Goal: Transaction & Acquisition: Purchase product/service

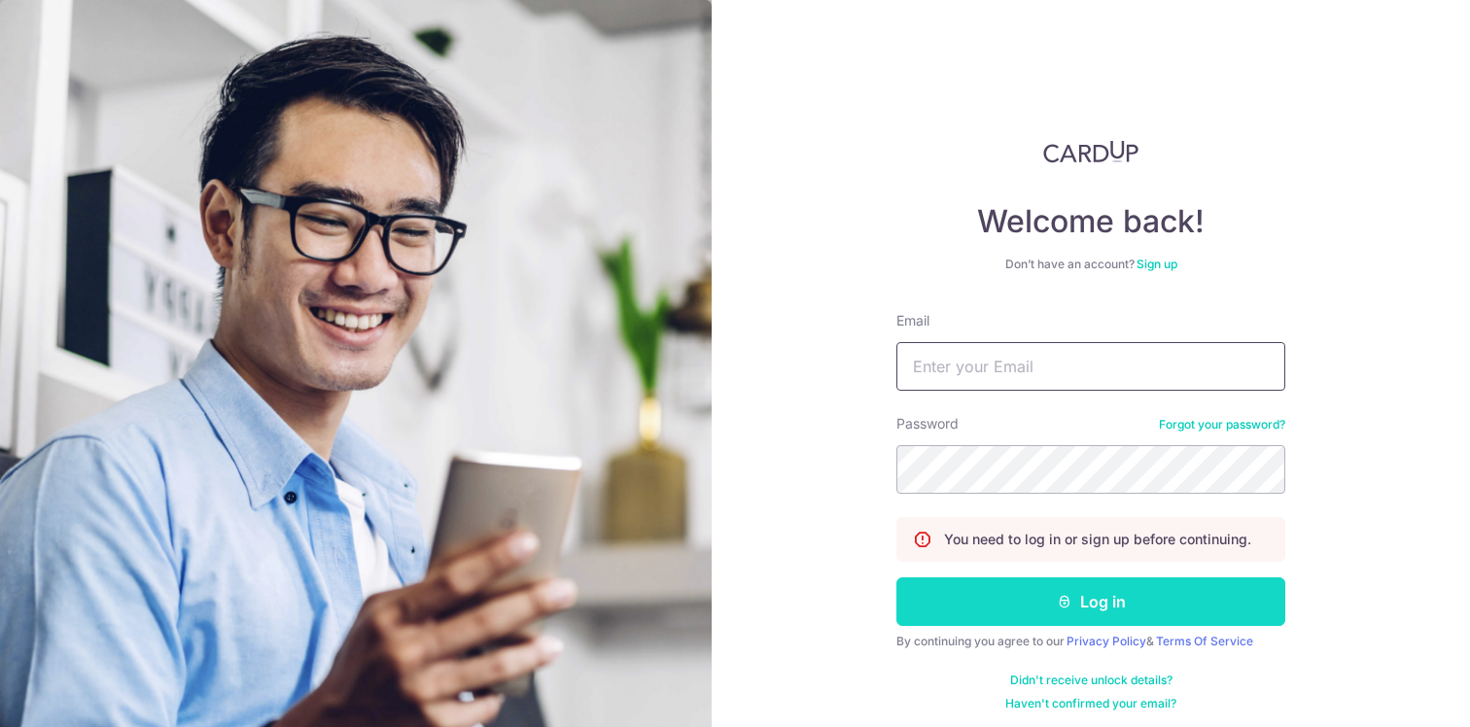
type input "Sheerwan01@gmail.com"
click at [1031, 603] on button "Log in" at bounding box center [1091, 602] width 389 height 49
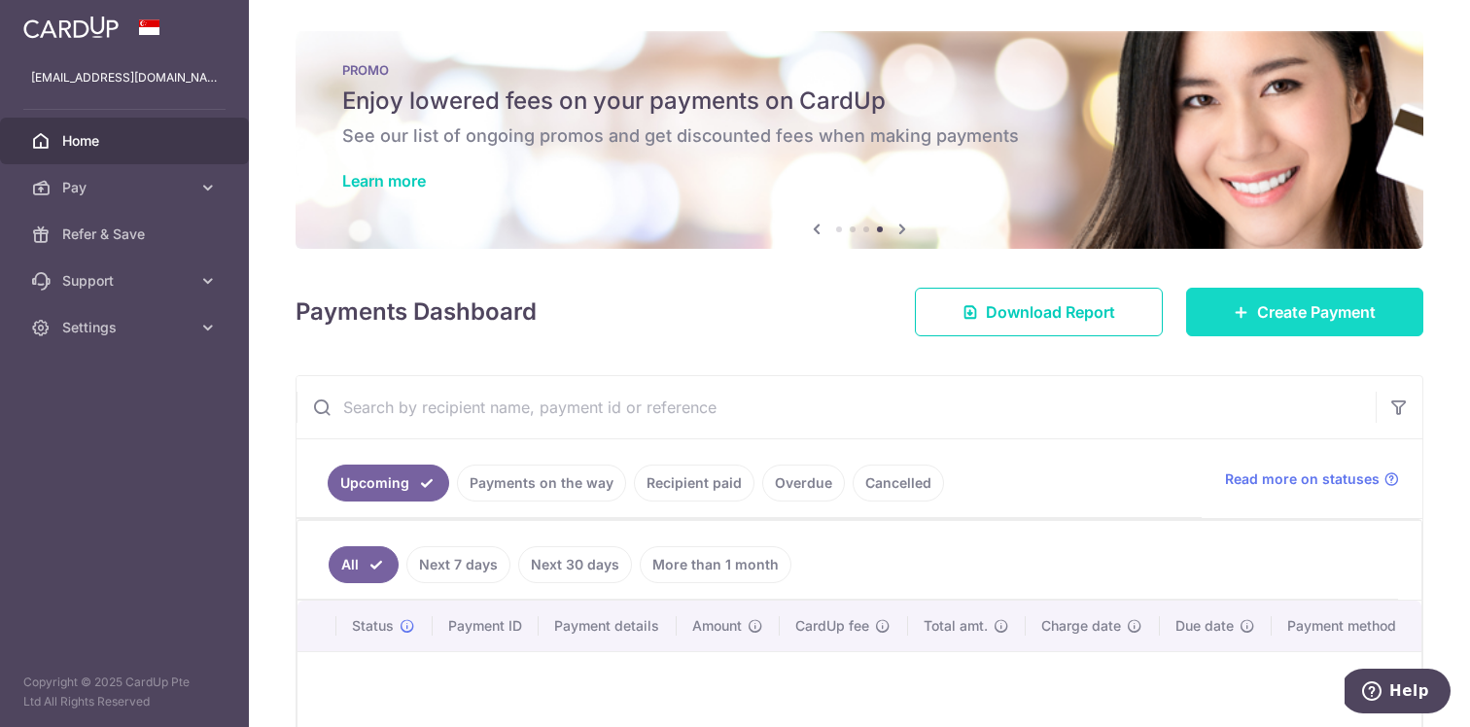
click at [1288, 321] on span "Create Payment" at bounding box center [1316, 311] width 119 height 23
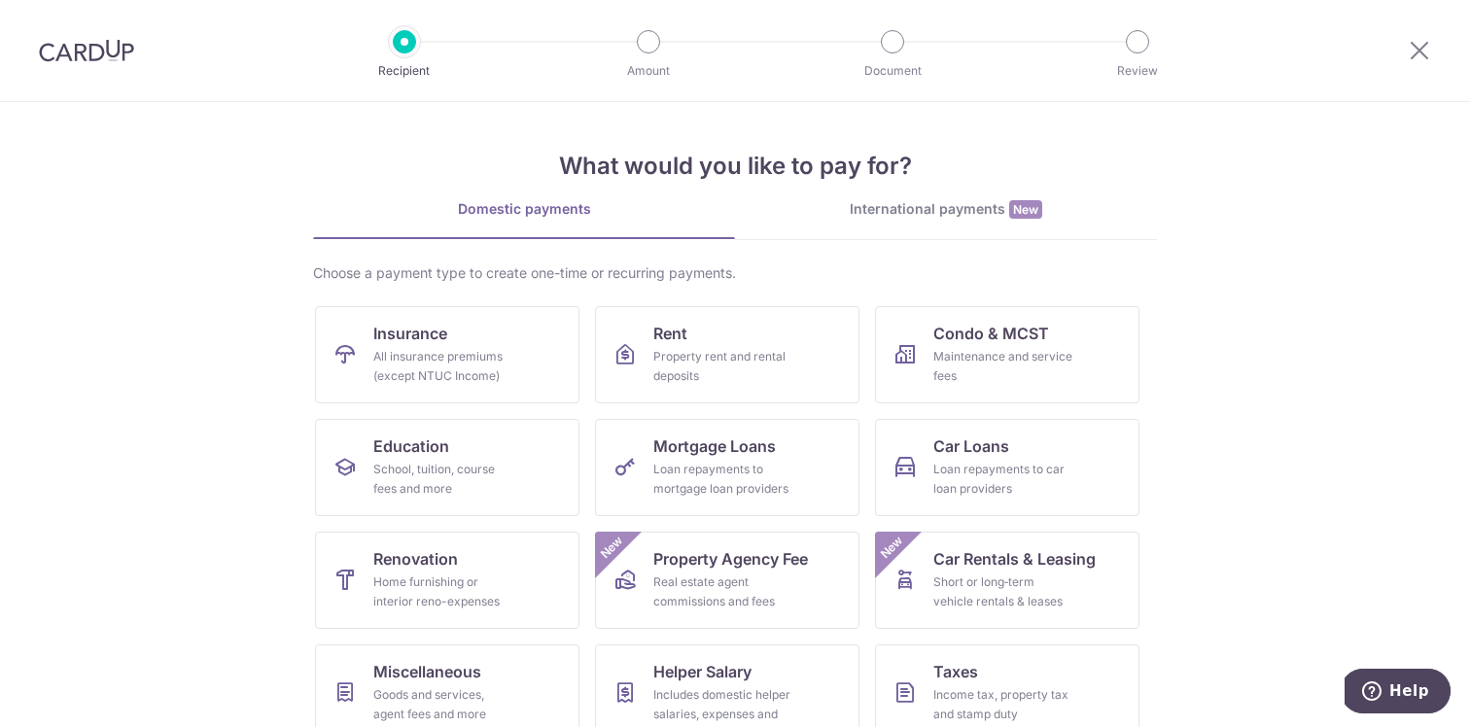
click at [684, 242] on div "Domestic payments International payments New Choose a payment type to create on…" at bounding box center [735, 534] width 844 height 671
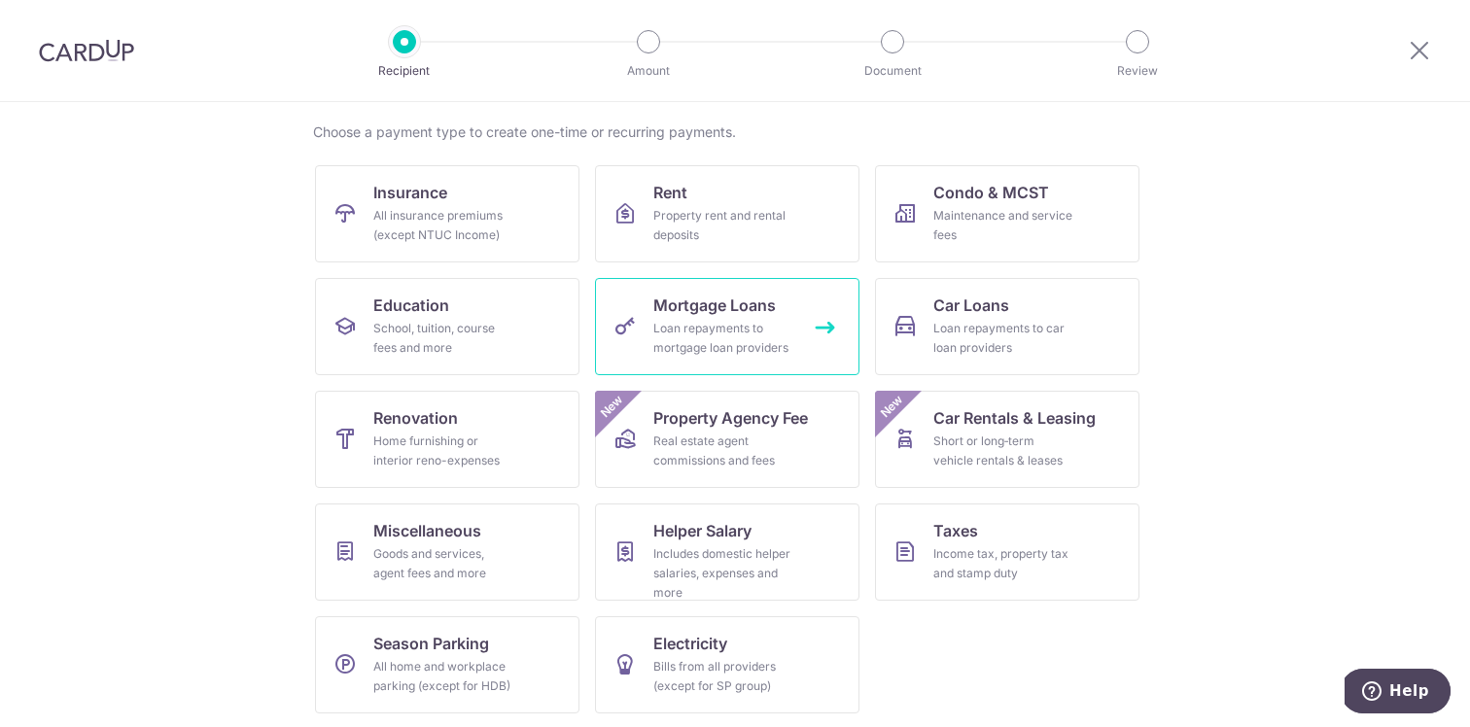
scroll to position [143, 0]
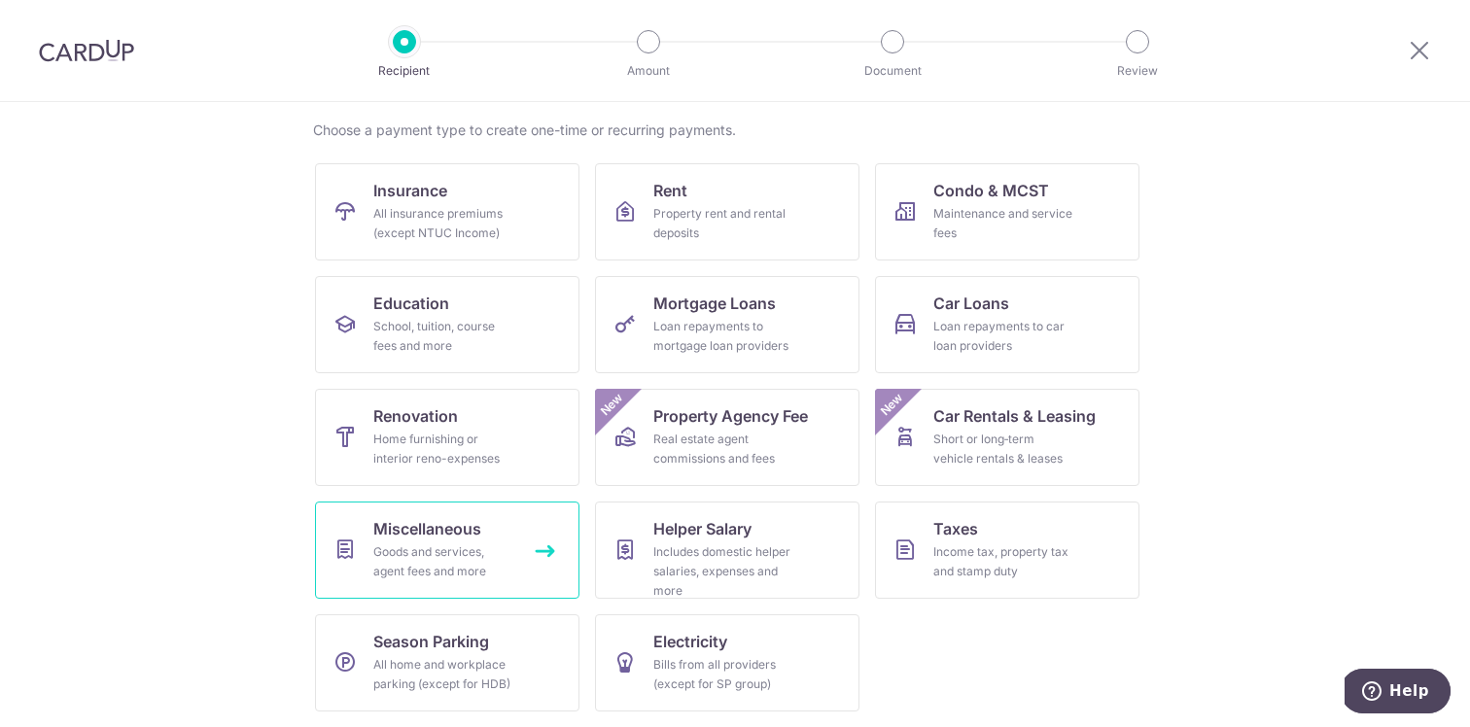
click at [512, 530] on link "Miscellaneous Goods and services, agent fees and more" at bounding box center [447, 550] width 264 height 97
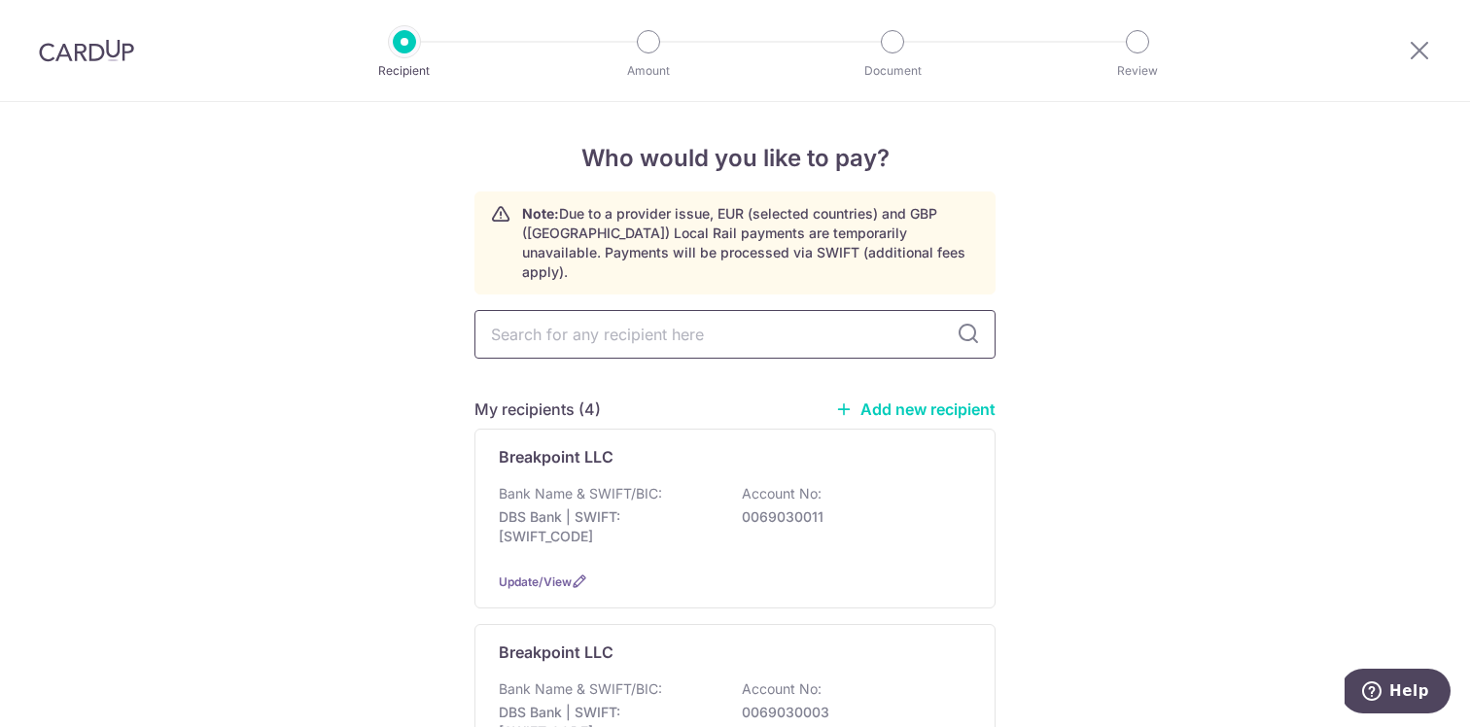
click at [675, 319] on input "text" at bounding box center [735, 334] width 521 height 49
click at [484, 398] on h5 "My recipients (4)" at bounding box center [538, 409] width 126 height 23
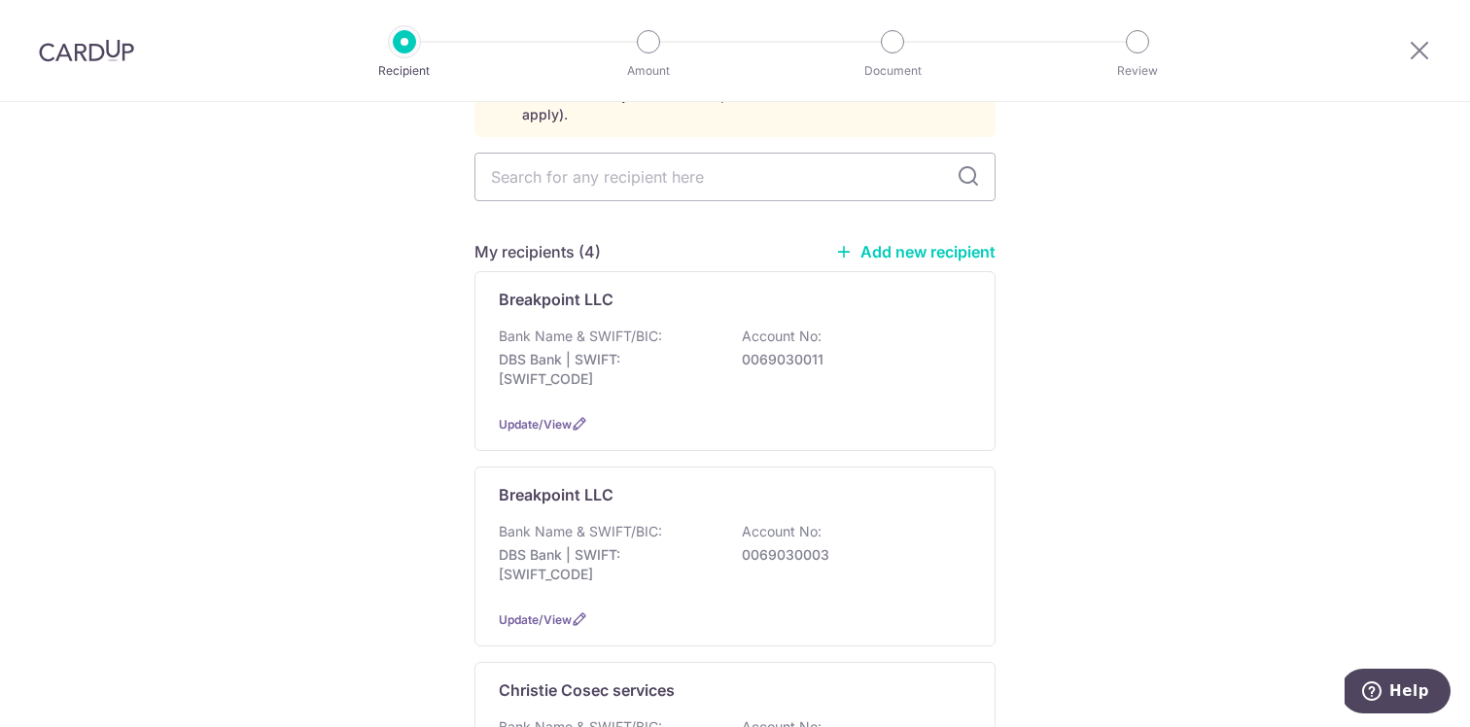
scroll to position [250, 0]
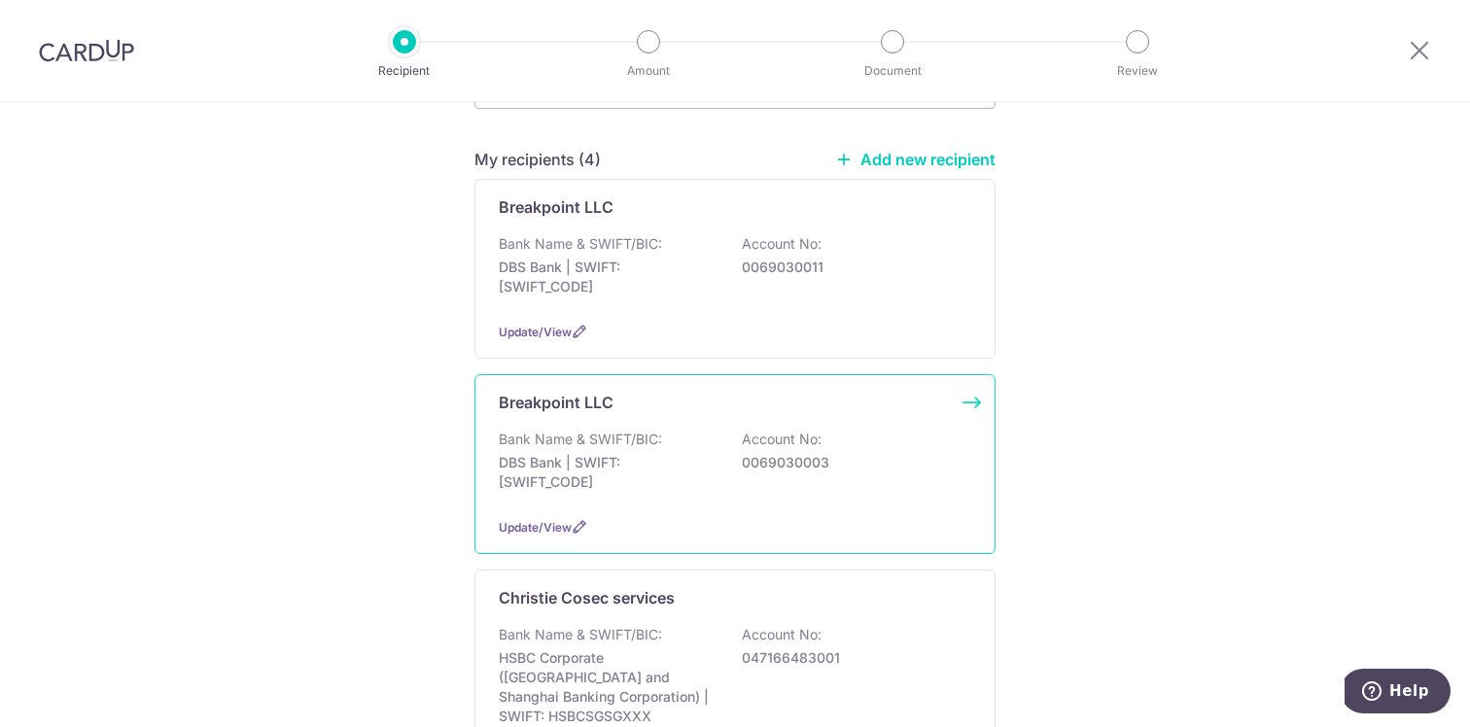
click at [746, 453] on p "0069030003" at bounding box center [851, 462] width 218 height 19
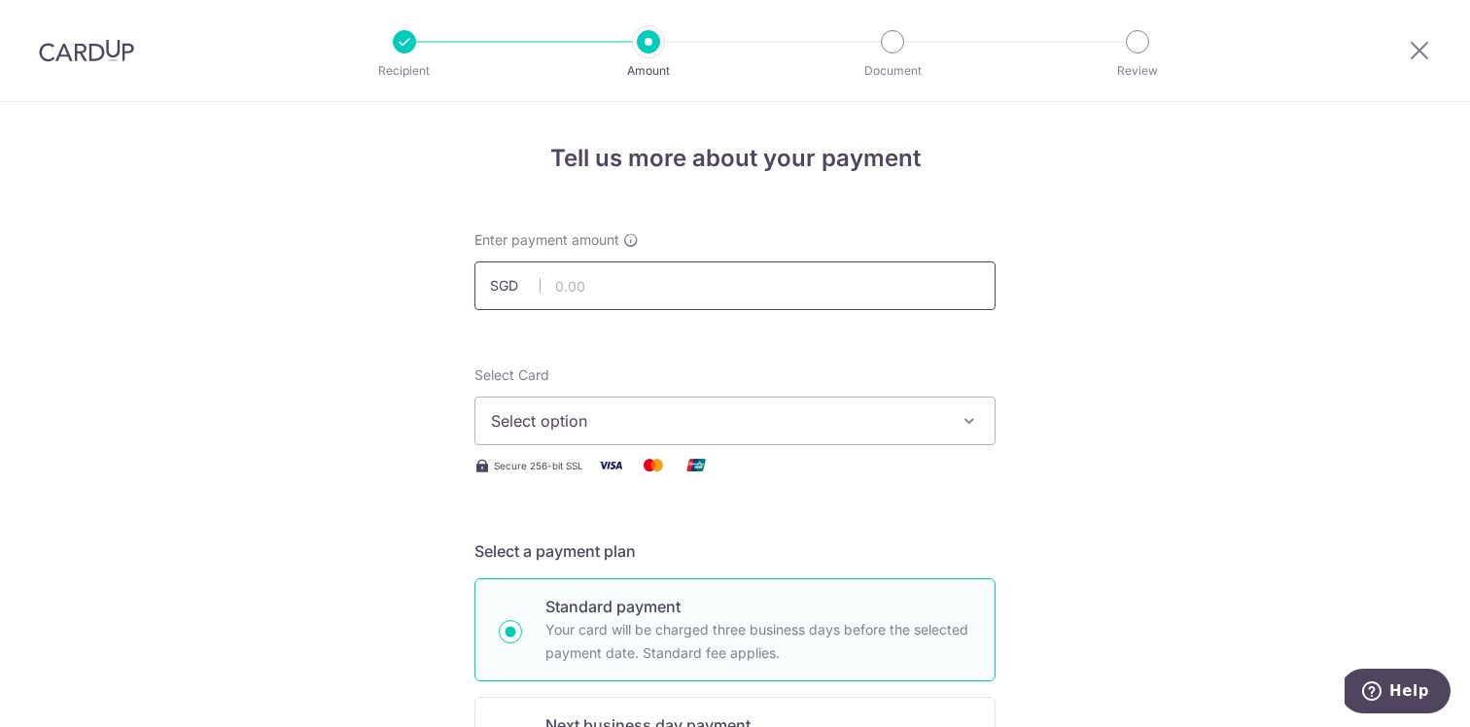
click at [731, 286] on input "text" at bounding box center [735, 286] width 521 height 49
type input "14,917.20"
click at [525, 378] on span "Select Card" at bounding box center [512, 375] width 75 height 17
click at [525, 397] on button "Select option" at bounding box center [735, 421] width 521 height 49
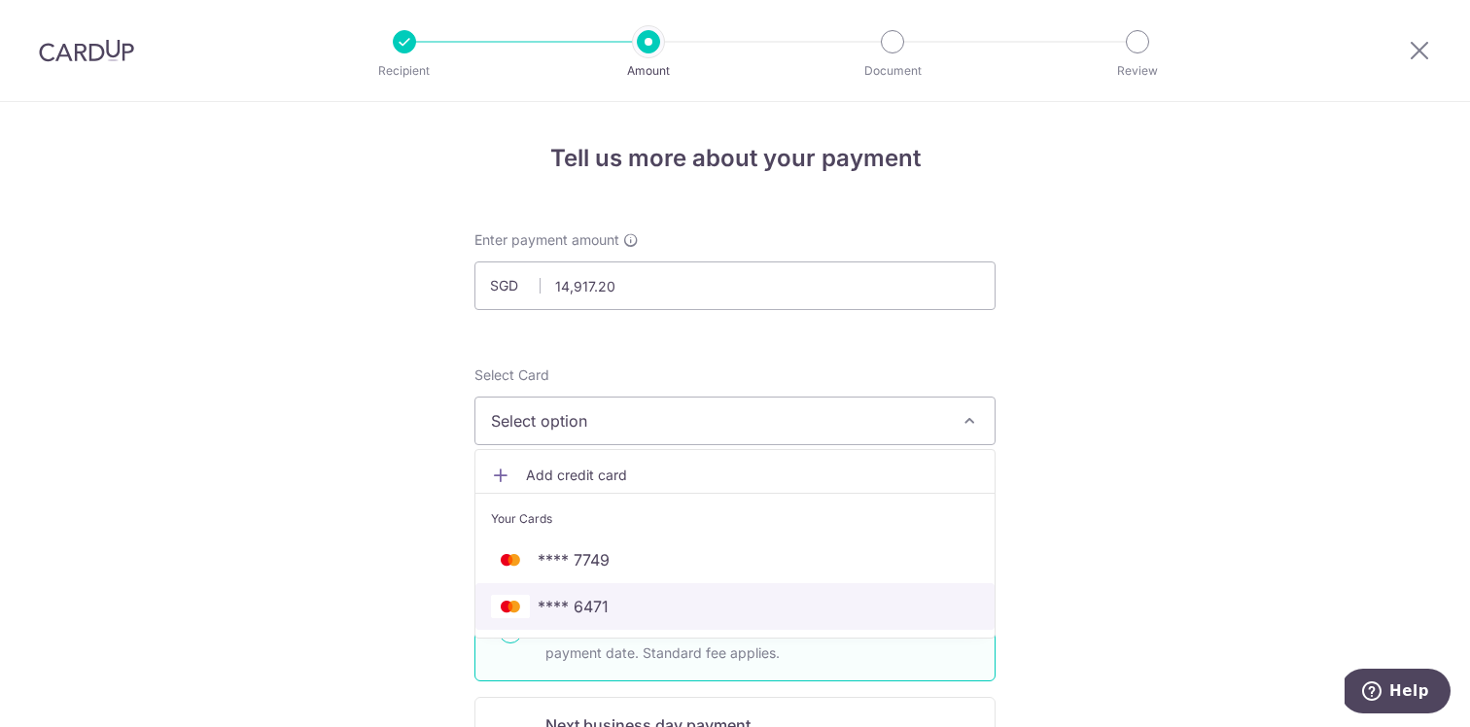
click at [603, 596] on span "**** 6471" at bounding box center [573, 606] width 71 height 23
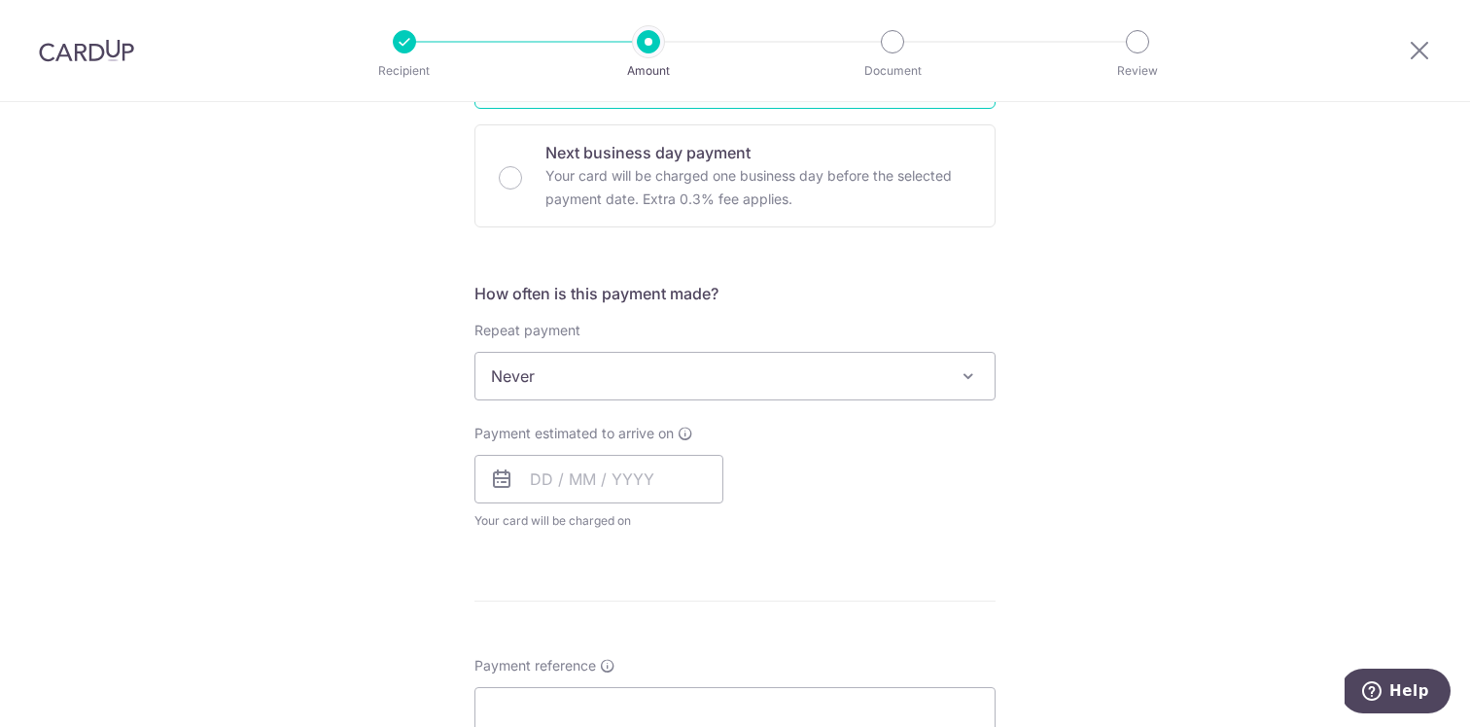
scroll to position [686, 0]
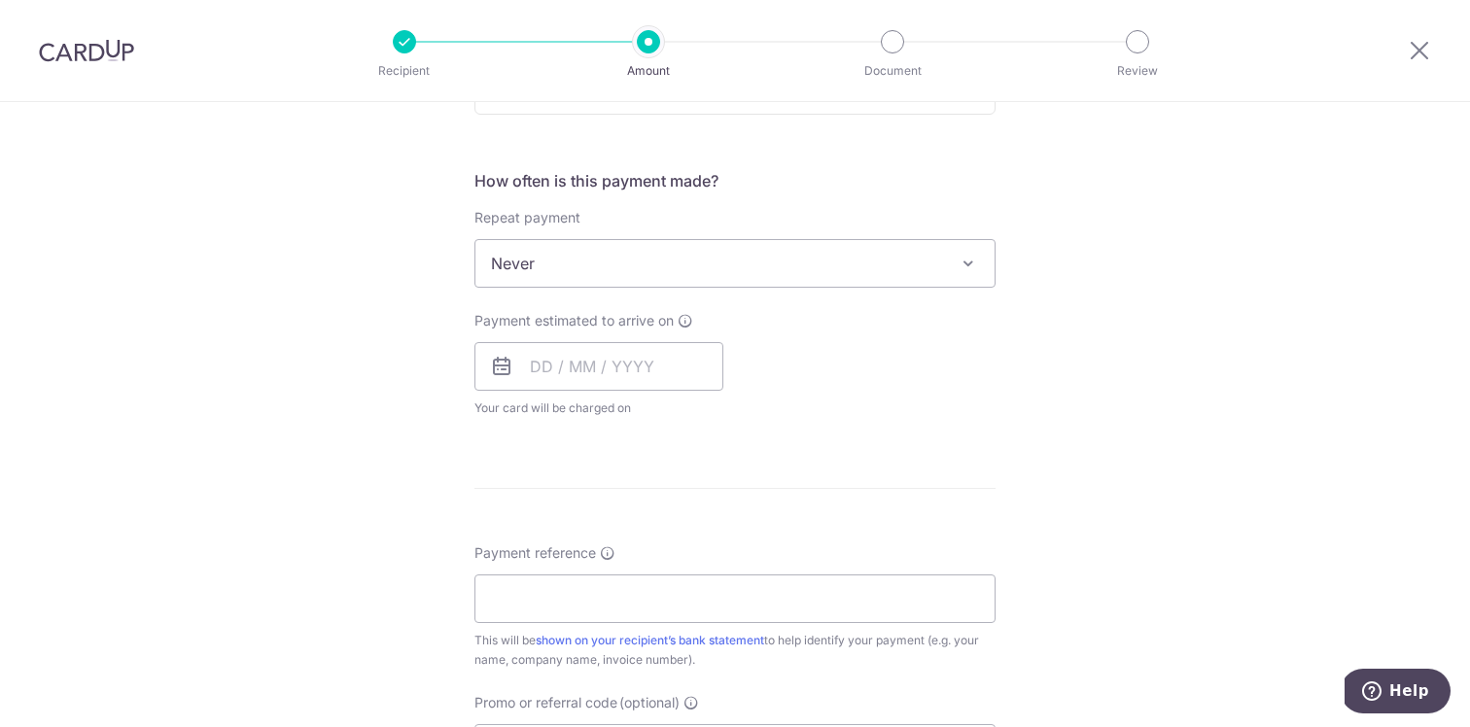
click at [698, 266] on span "Never" at bounding box center [735, 263] width 519 height 47
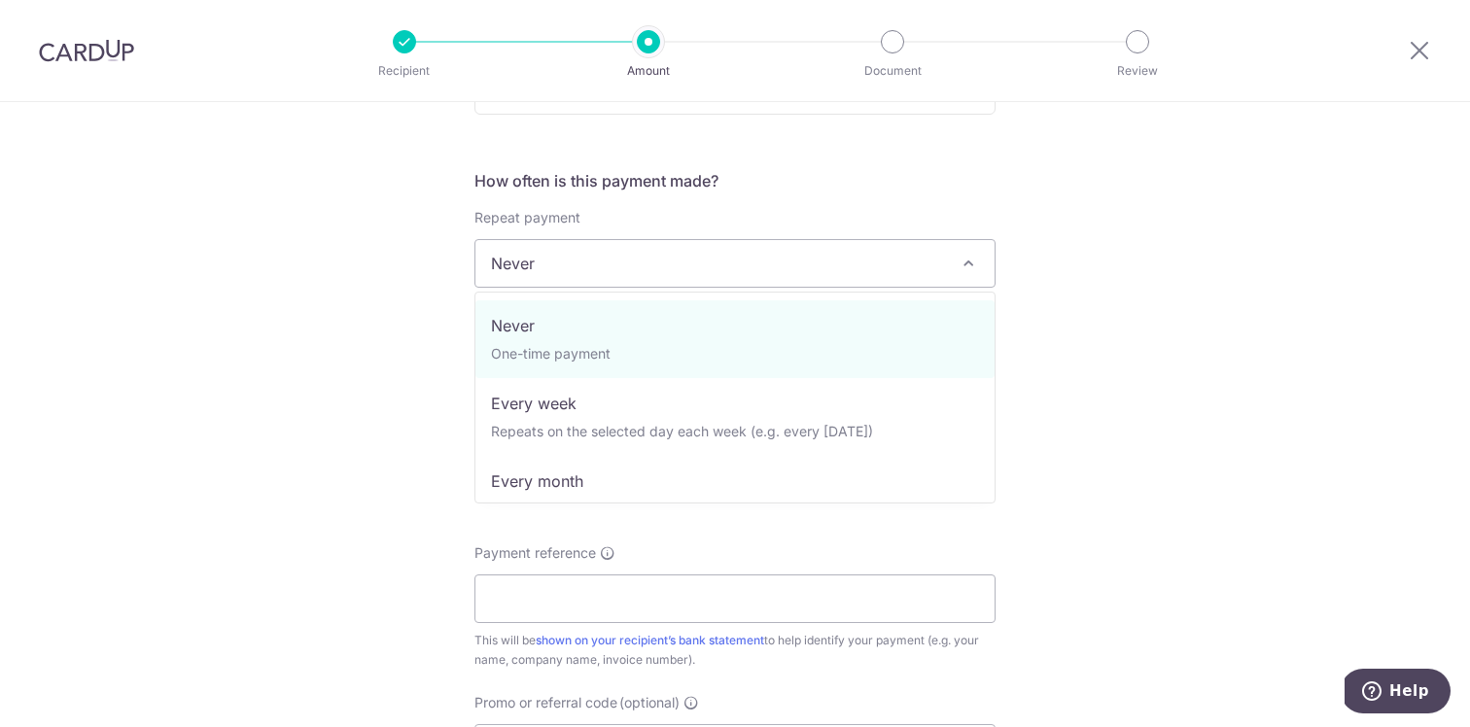
click at [659, 197] on div "How often is this payment made? Repeat payment Never Every week Every month Eve…" at bounding box center [735, 301] width 521 height 264
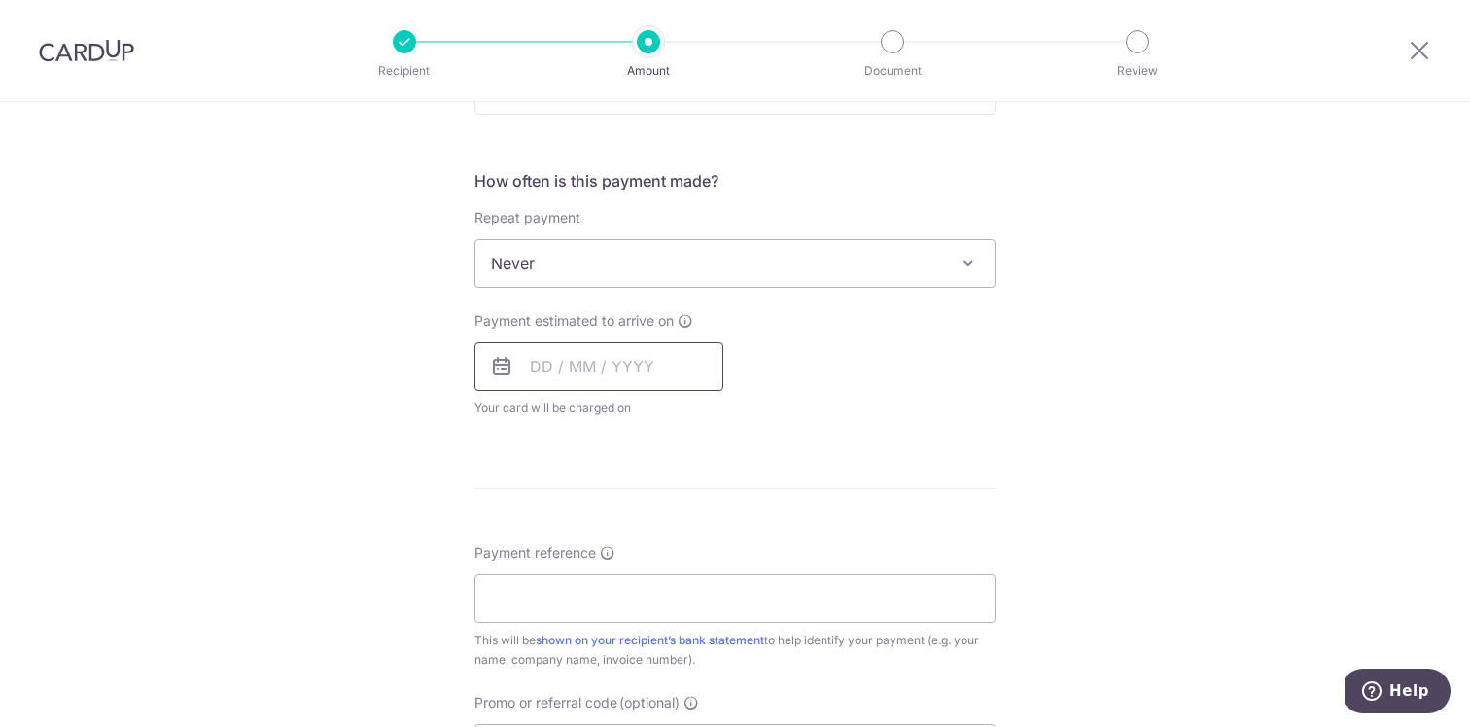
click at [616, 370] on input "text" at bounding box center [599, 366] width 249 height 49
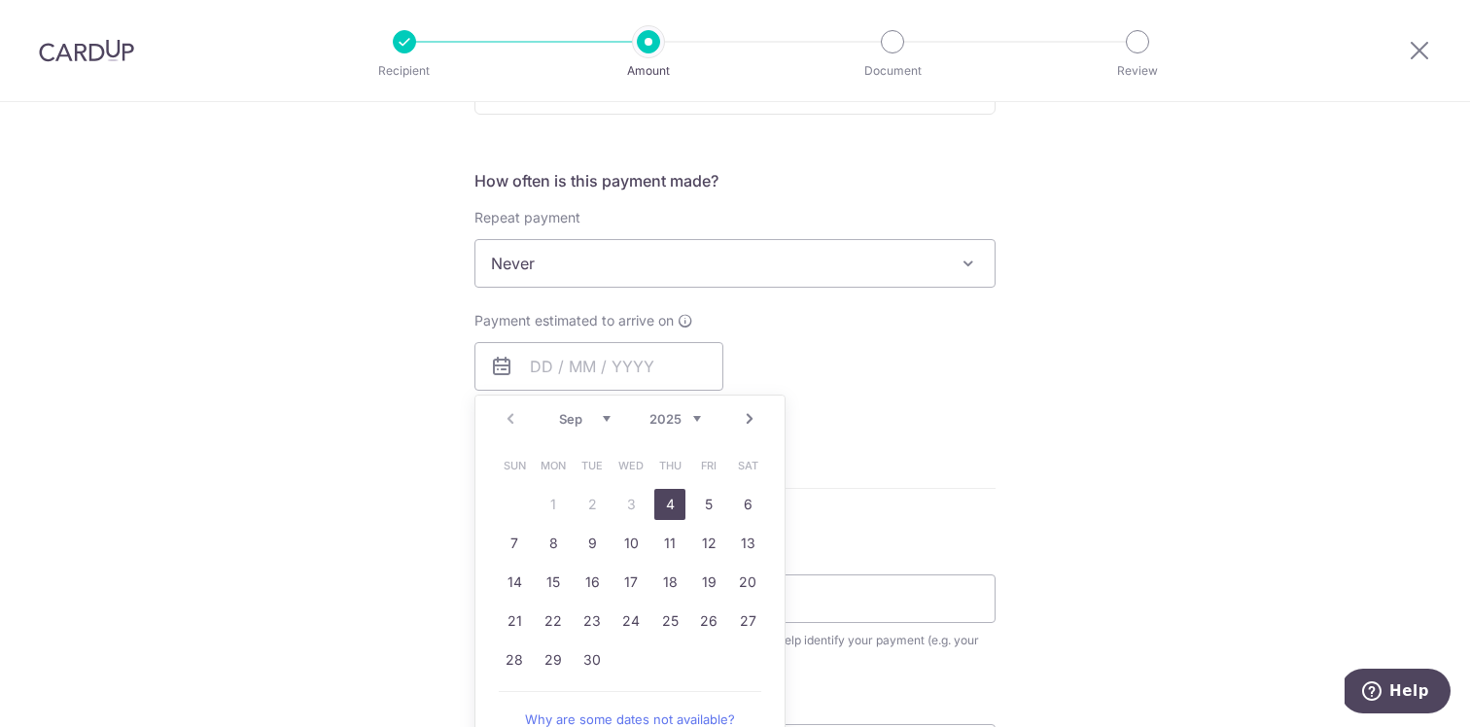
click at [528, 415] on div "Prev Next Sep Oct Nov Dec 2025 2026 2027 2028 2029 2030 2031 2032 2033 2034 2035" at bounding box center [630, 419] width 309 height 47
click at [671, 505] on link "4" at bounding box center [669, 504] width 31 height 31
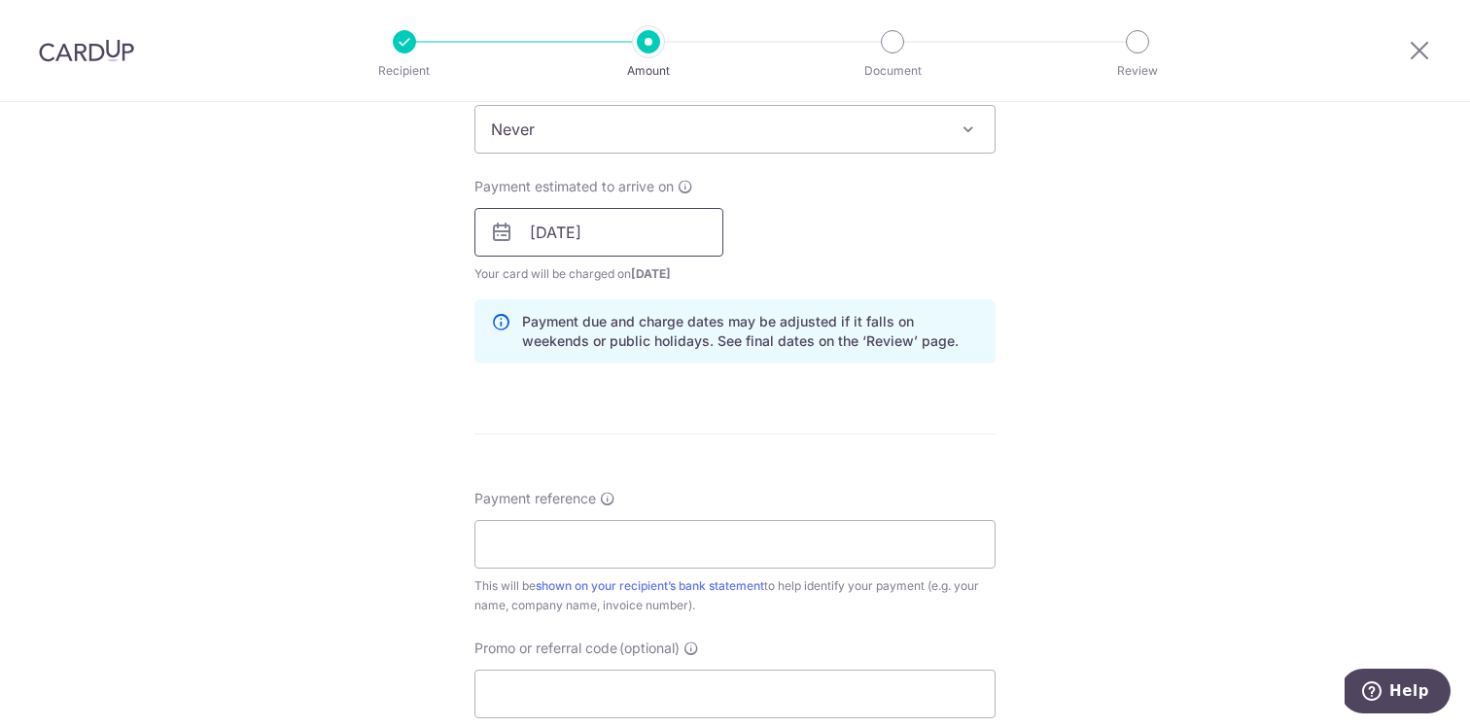
scroll to position [840, 0]
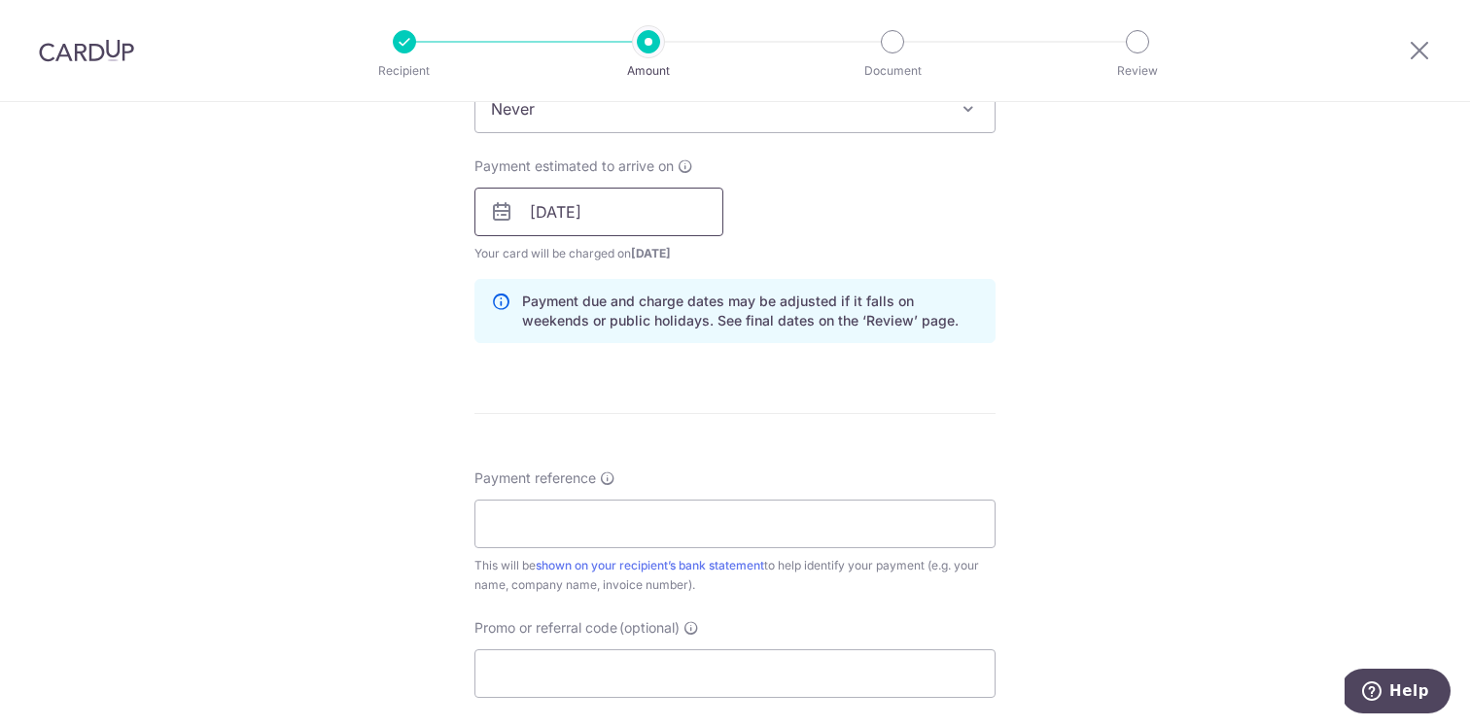
click at [656, 212] on input "04/09/2025" at bounding box center [599, 212] width 249 height 49
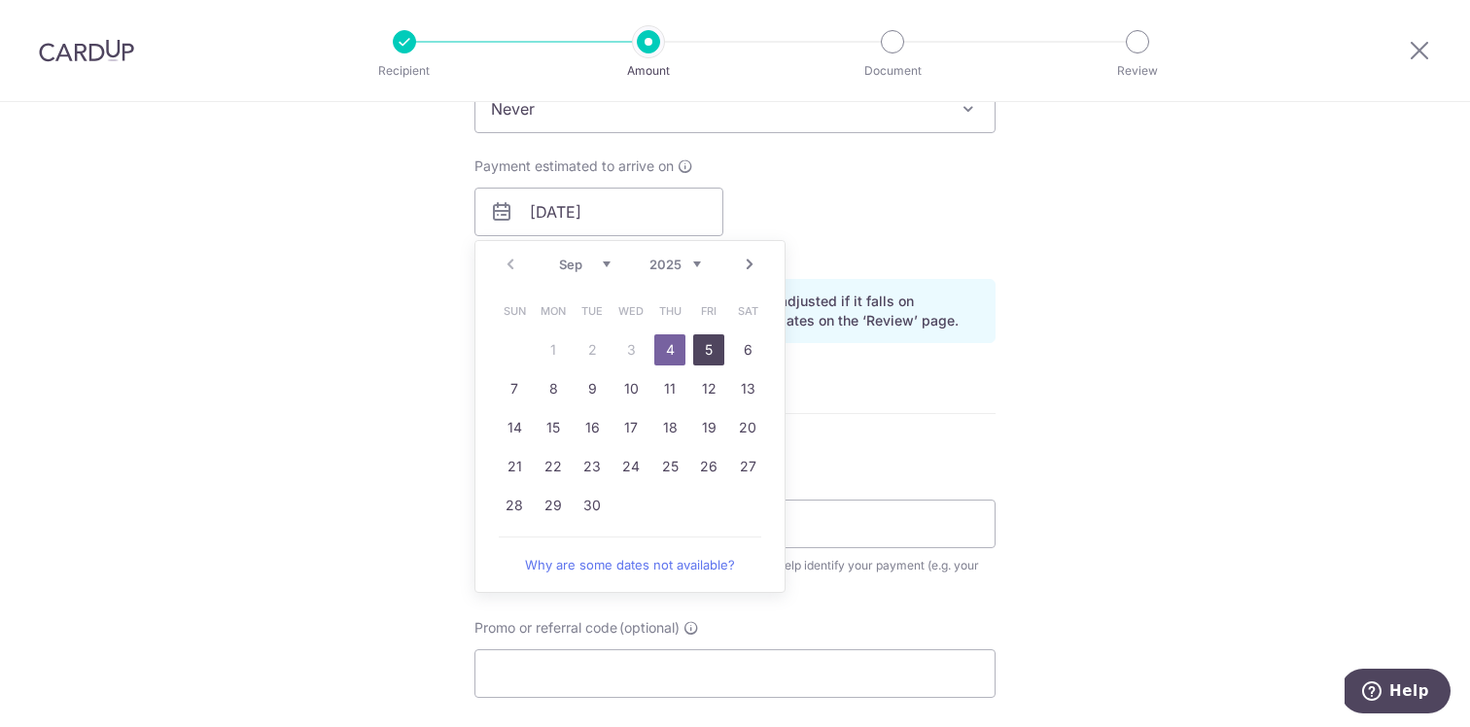
click at [711, 353] on link "5" at bounding box center [708, 350] width 31 height 31
type input "05/09/2025"
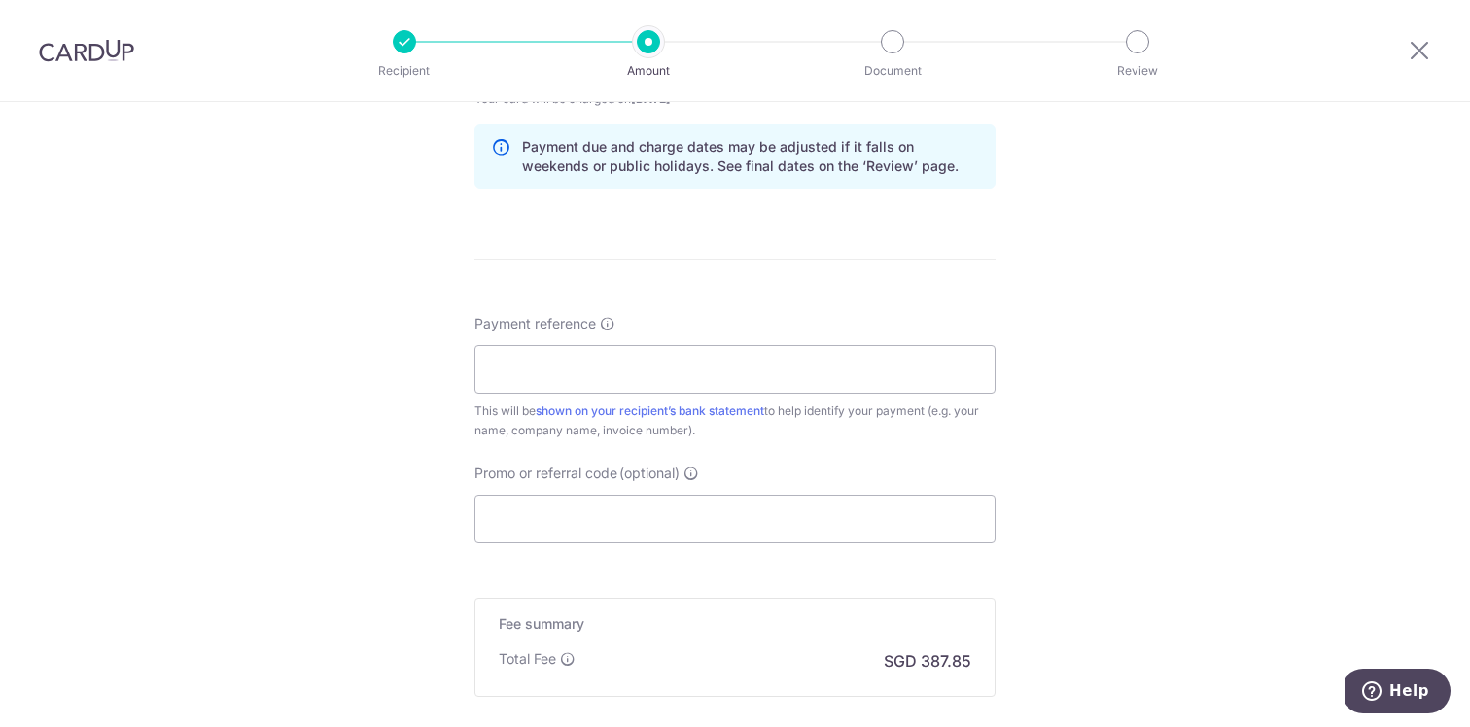
scroll to position [1012, 0]
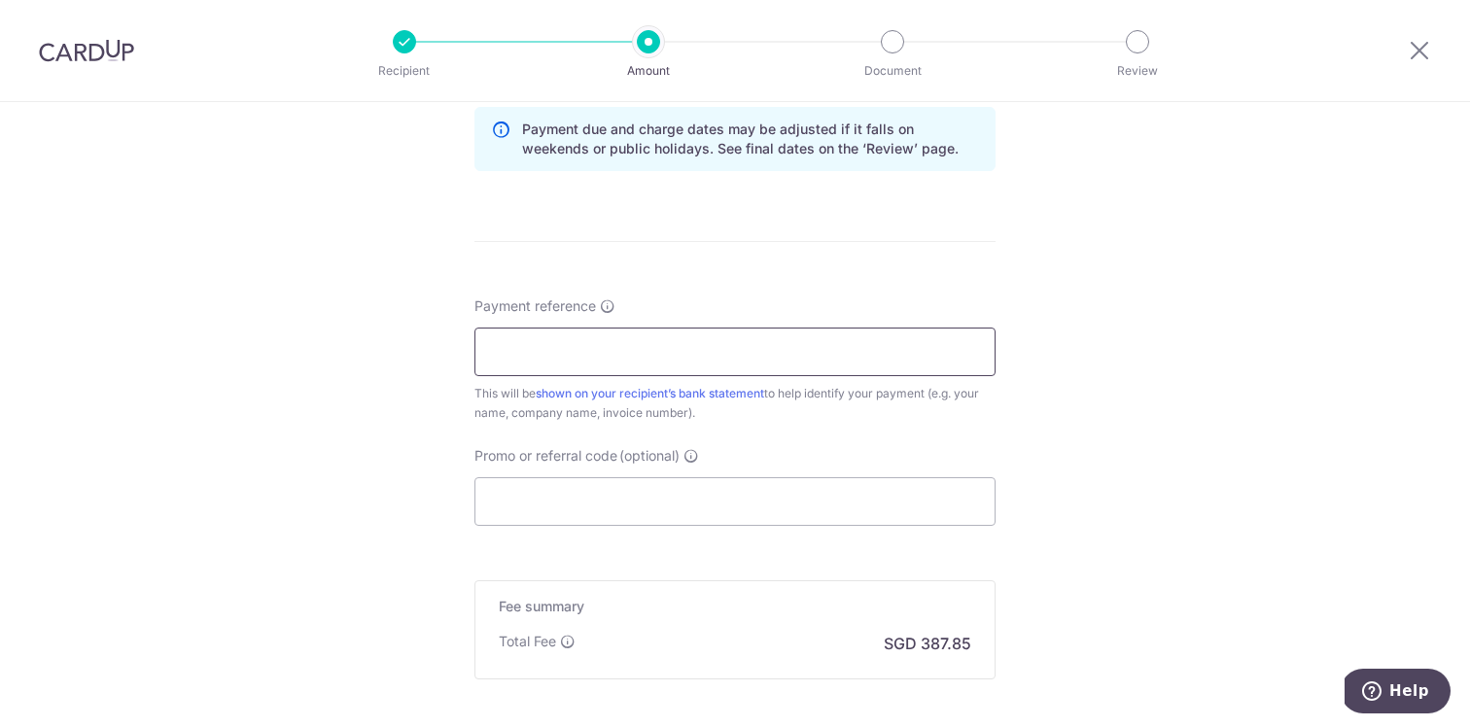
click at [684, 365] on input "Payment reference" at bounding box center [735, 352] width 521 height 49
type input "MG2024490594"
click at [630, 501] on input "Promo or referral code (optional)" at bounding box center [735, 501] width 521 height 49
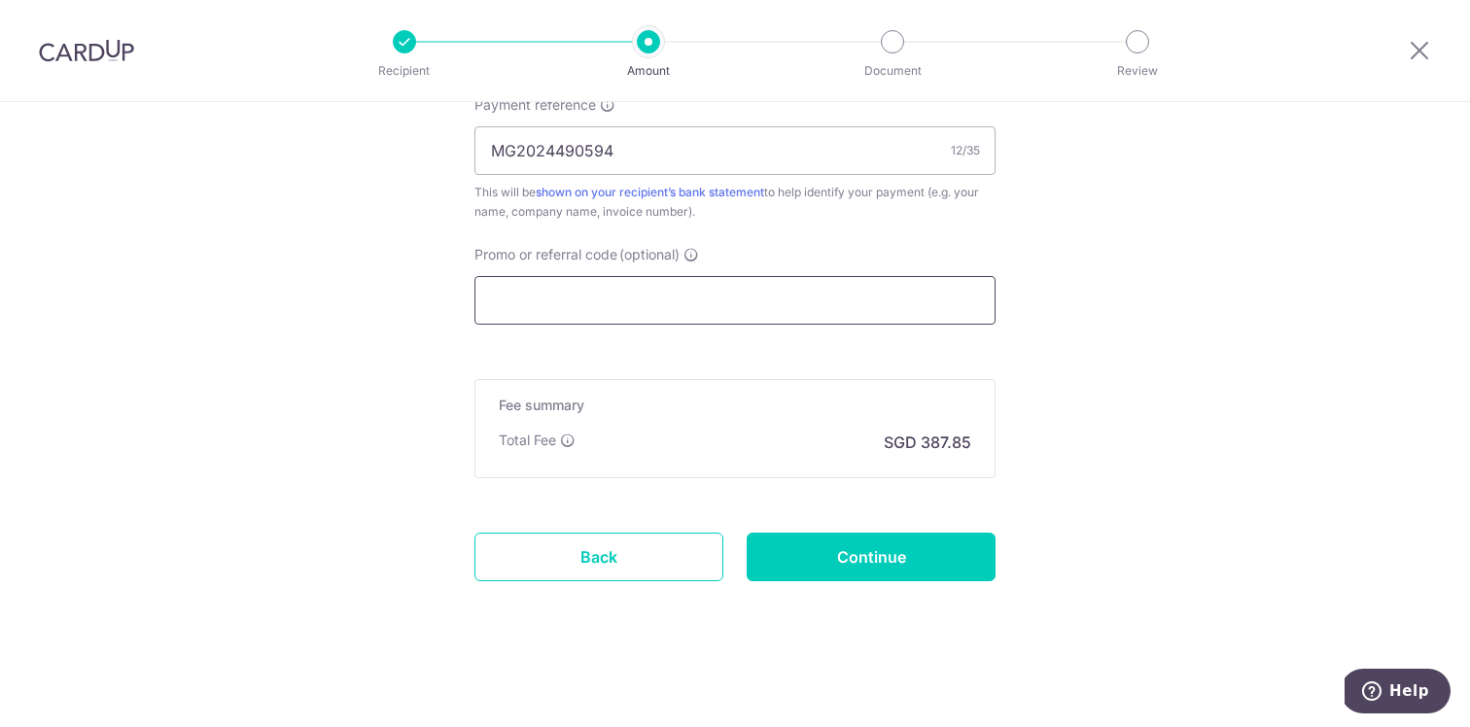
click at [631, 305] on input "Promo or referral code (optional)" at bounding box center [735, 300] width 521 height 49
paste input "OFF225"
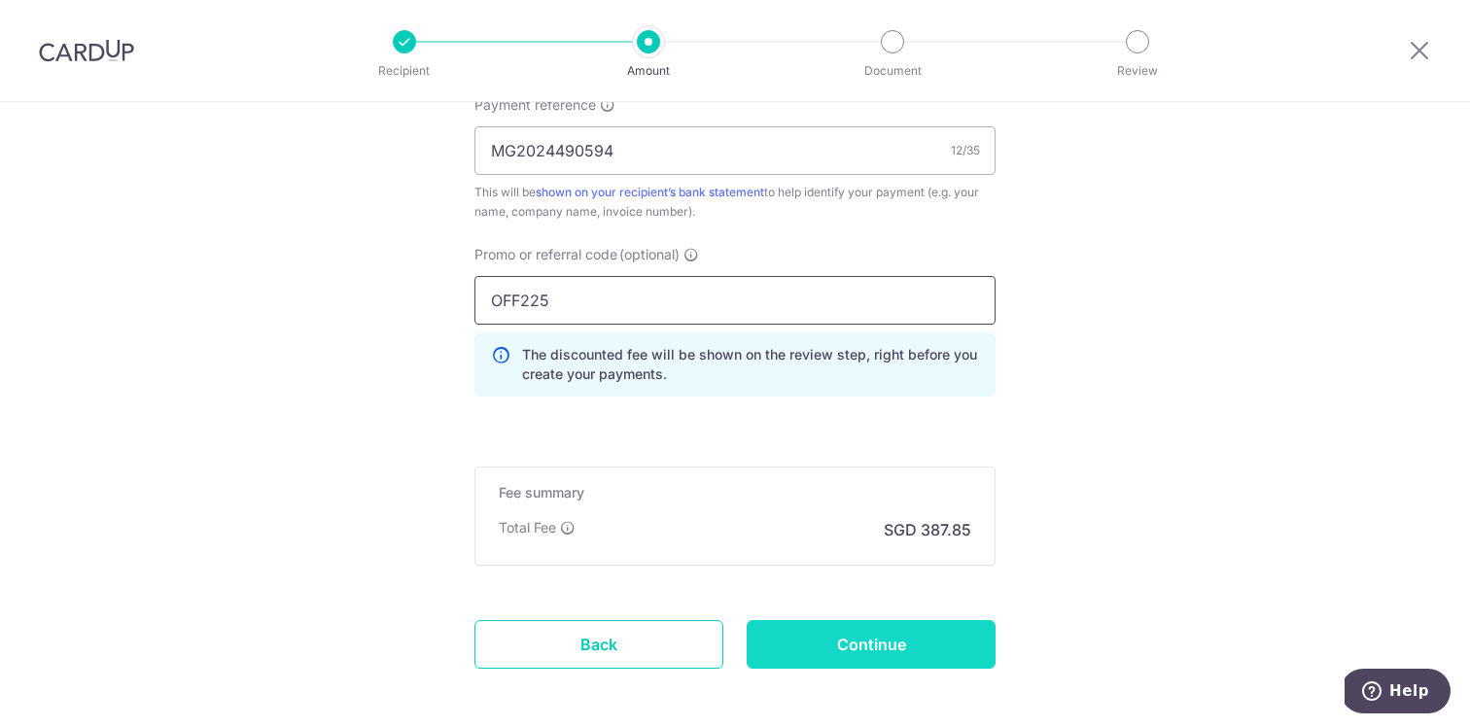
type input "OFF225"
click at [869, 625] on input "Continue" at bounding box center [871, 644] width 249 height 49
type input "Create Schedule"
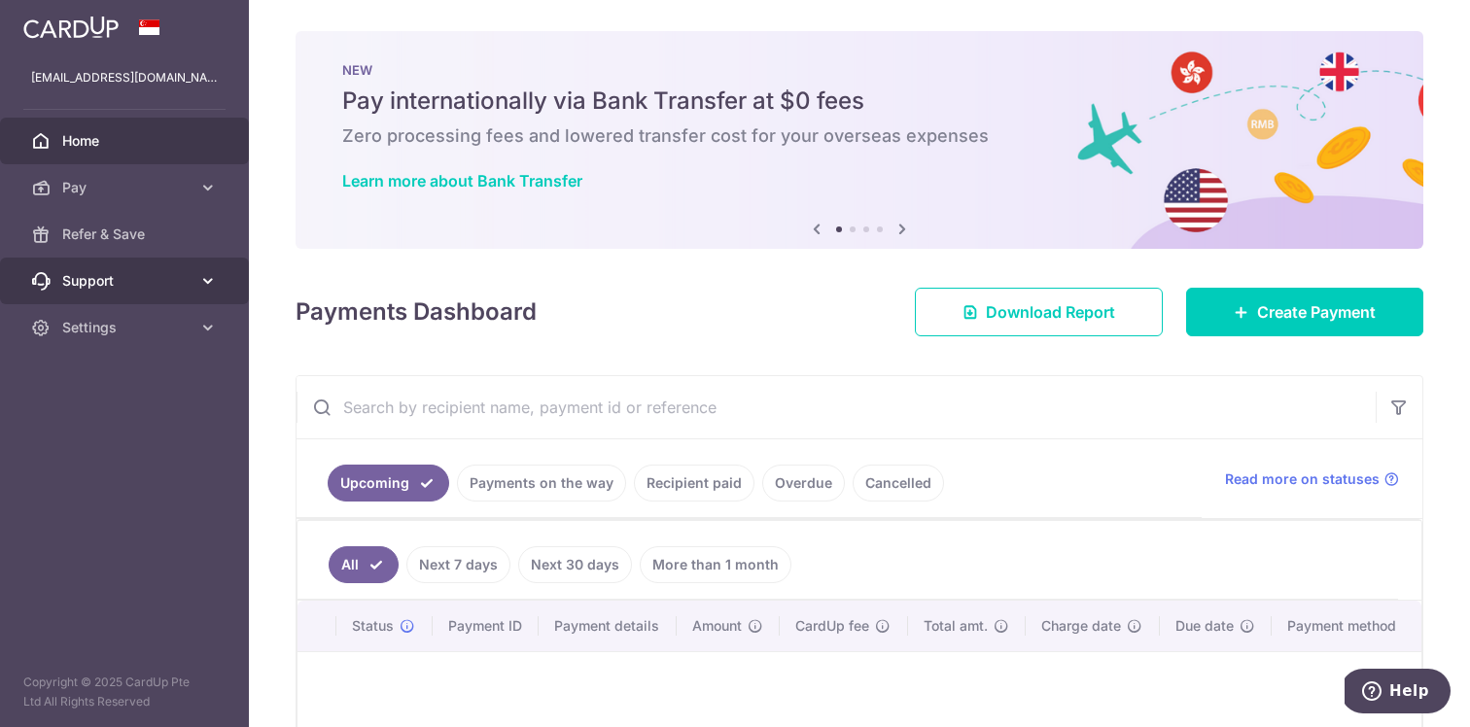
click at [196, 291] on link "Support" at bounding box center [124, 281] width 249 height 47
click at [200, 288] on icon at bounding box center [207, 280] width 19 height 19
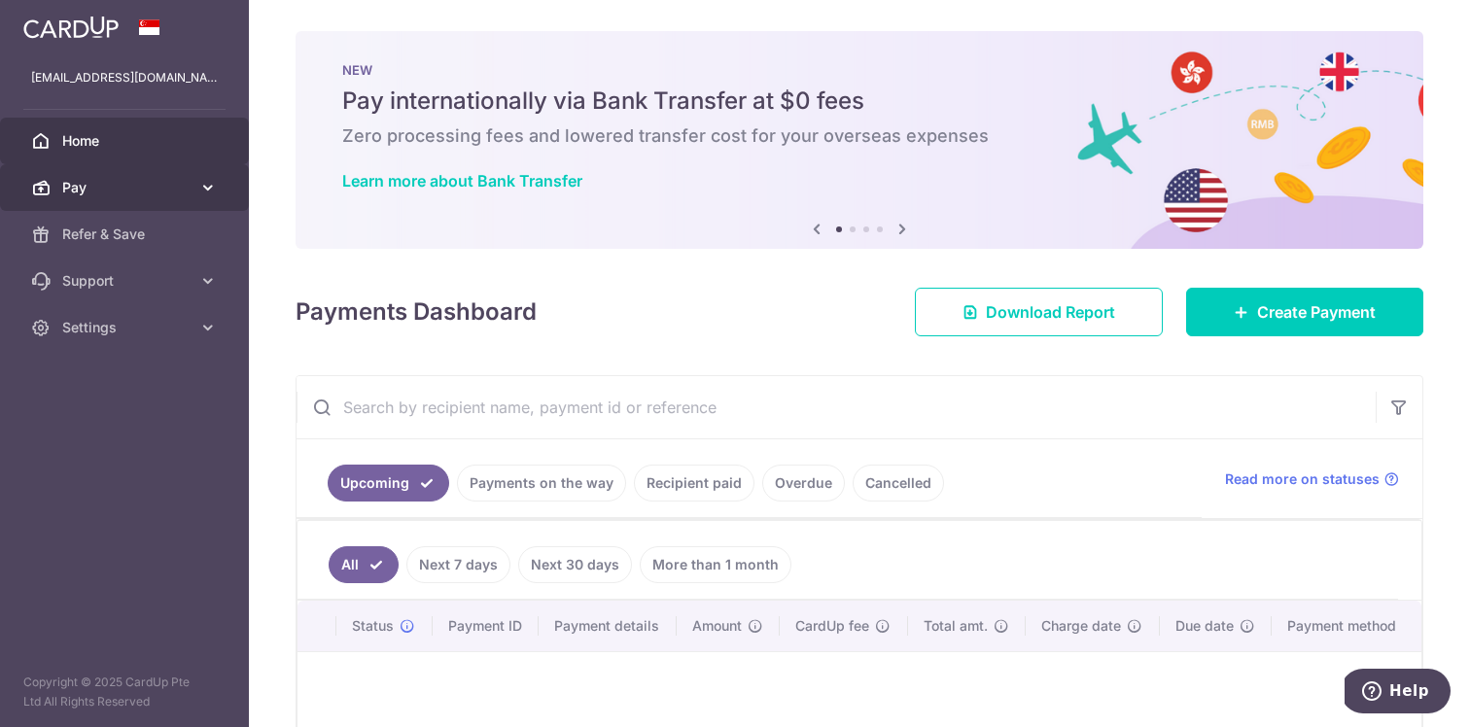
click at [210, 180] on icon at bounding box center [207, 187] width 19 height 19
click at [211, 186] on icon at bounding box center [207, 187] width 19 height 19
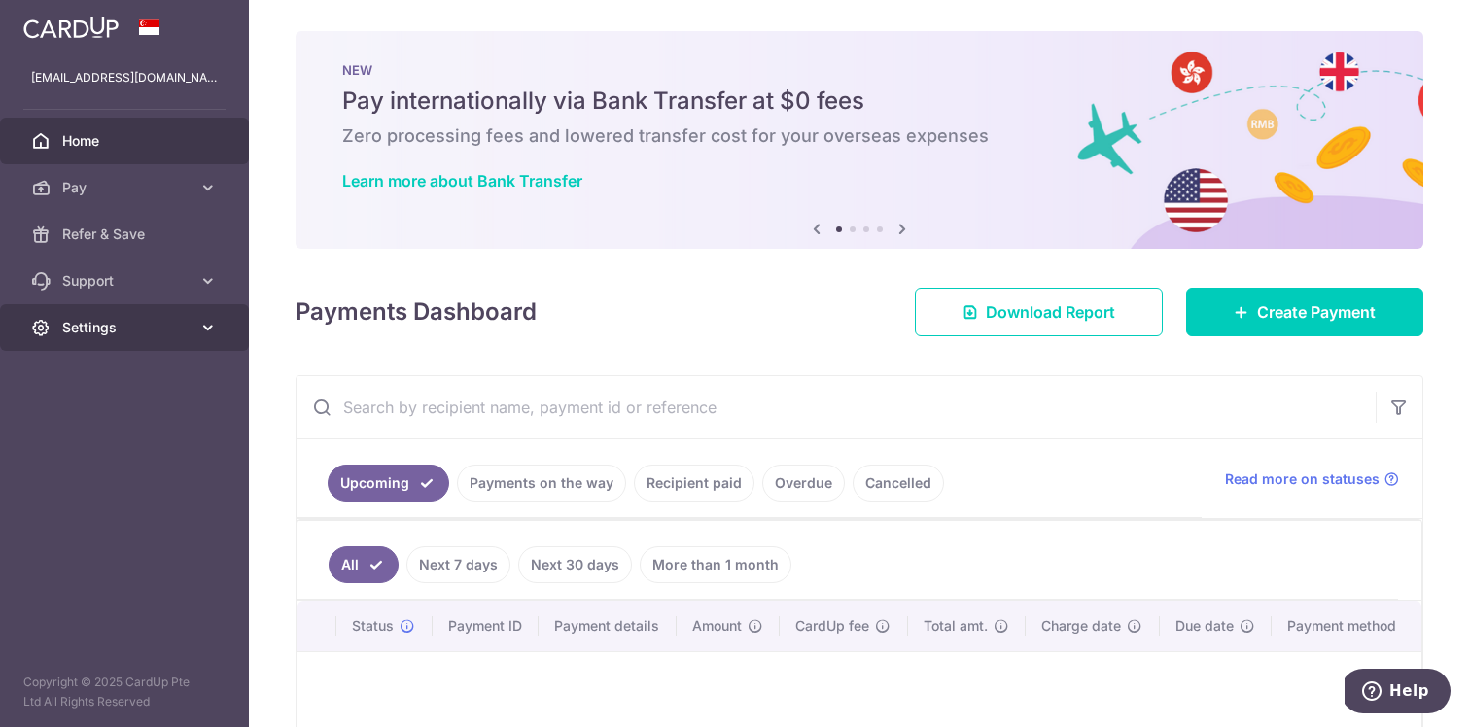
click at [208, 334] on icon at bounding box center [207, 327] width 19 height 19
click at [208, 339] on link "Settings" at bounding box center [124, 327] width 249 height 47
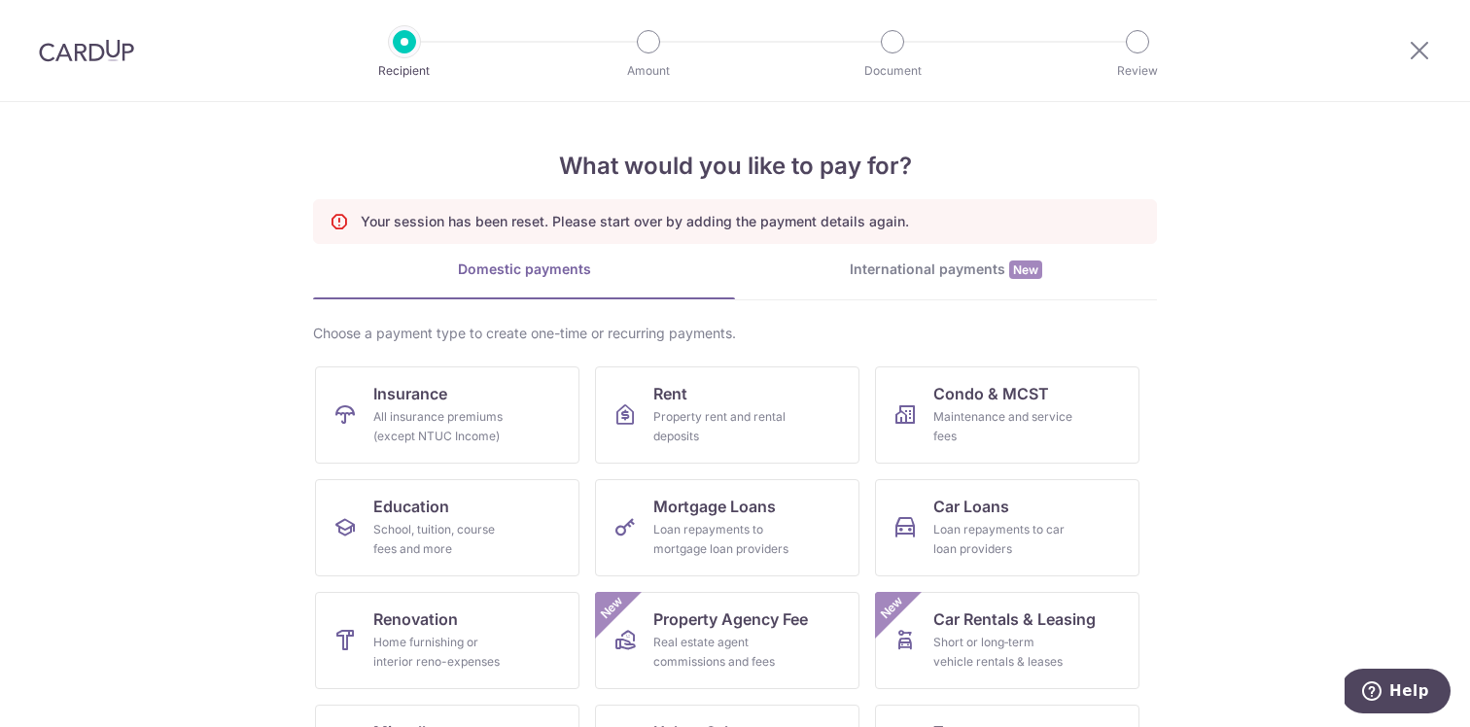
scroll to position [203, 0]
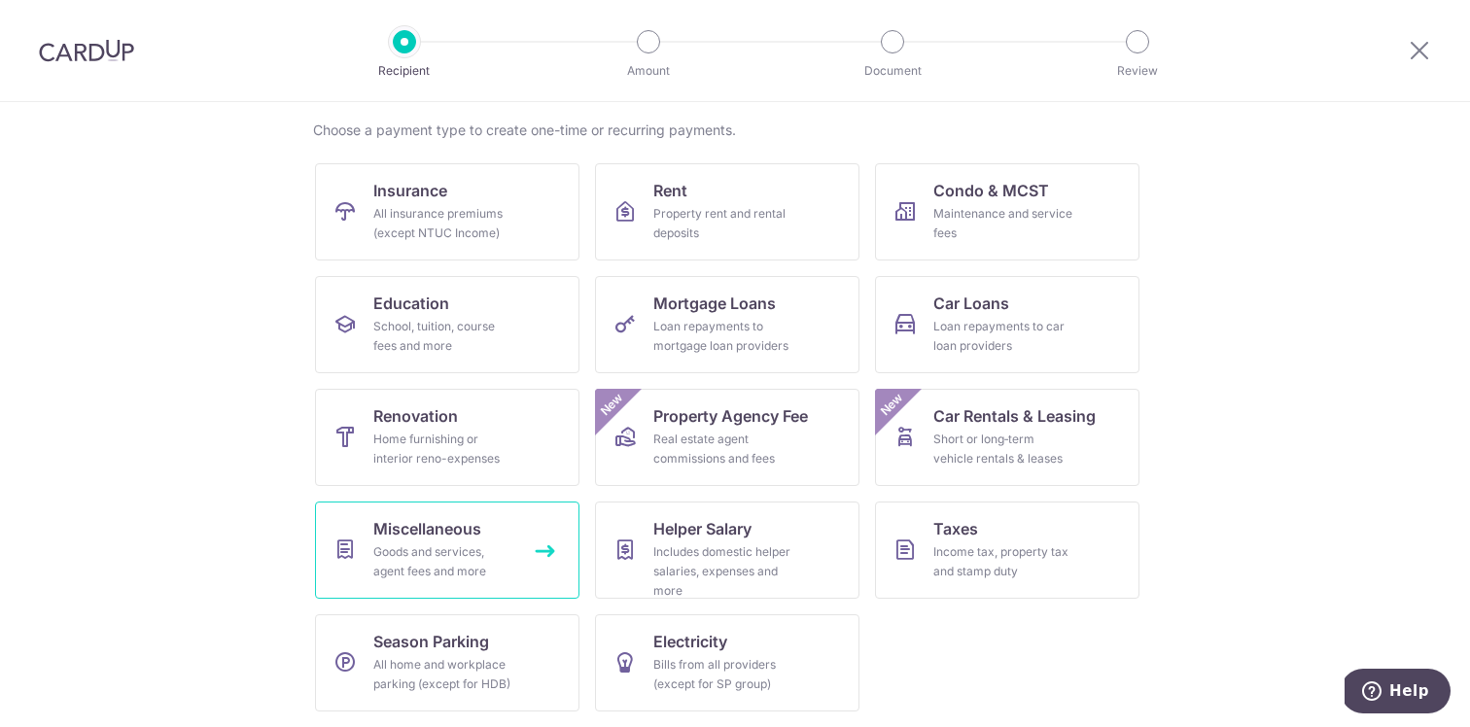
click at [460, 546] on div "Goods and services, agent fees and more" at bounding box center [443, 562] width 140 height 39
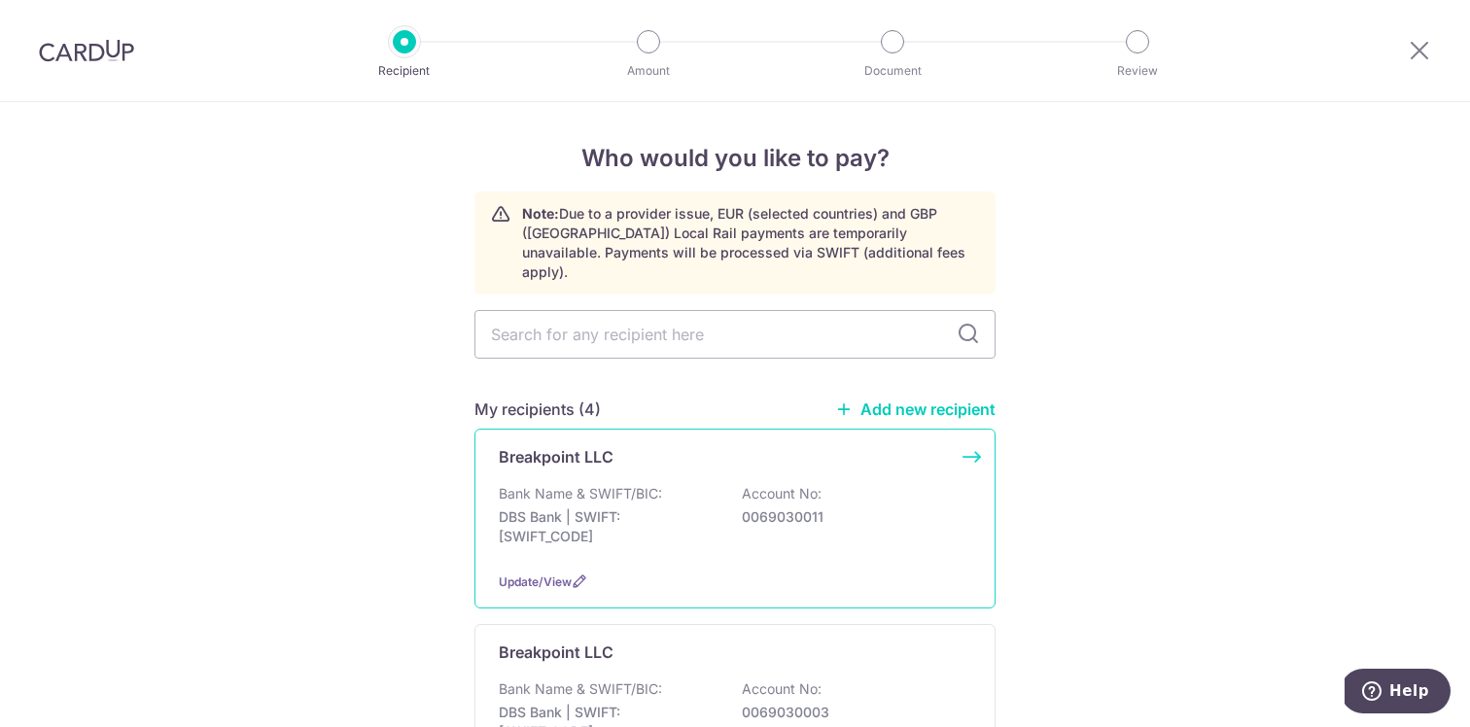
scroll to position [29, 0]
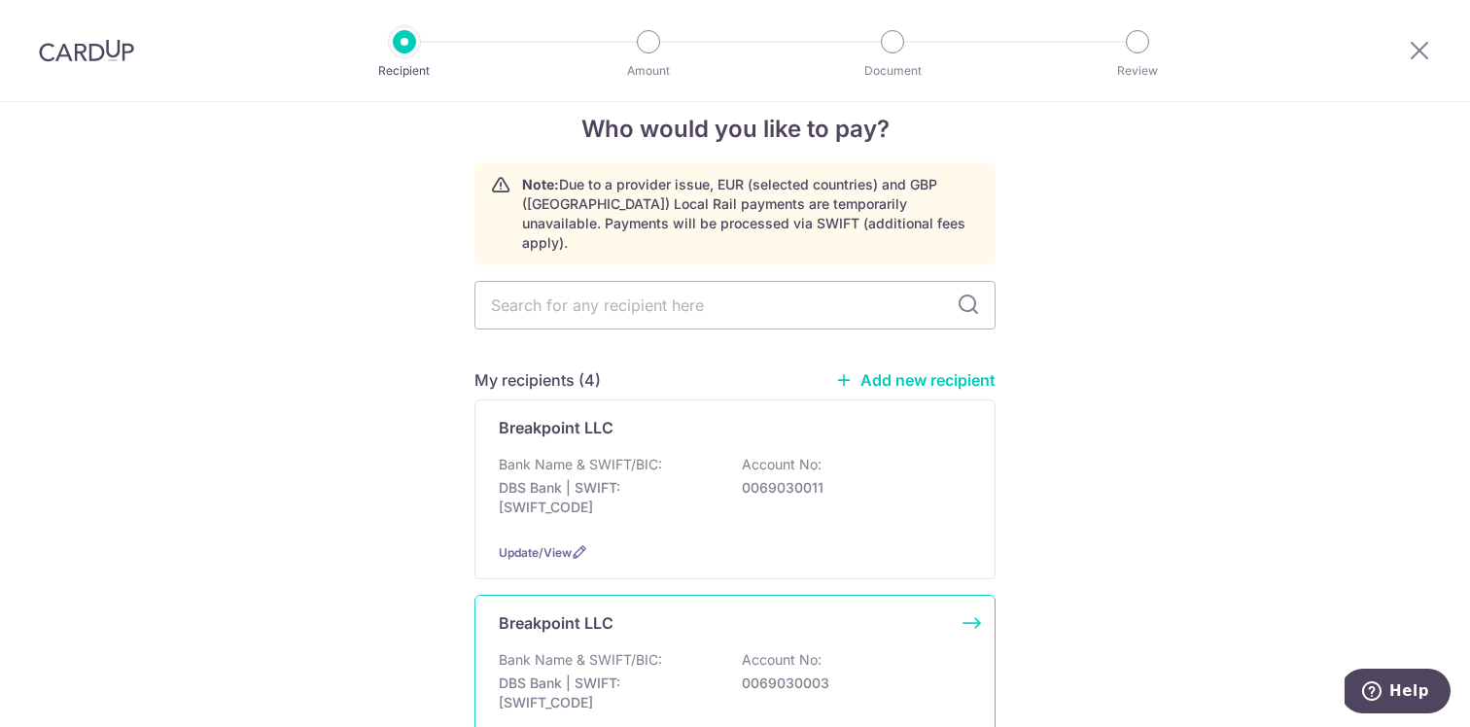
click at [730, 620] on div "Breakpoint LLC Bank Name & SWIFT/BIC: DBS Bank | SWIFT: [SWIFT_CODE] Account No…" at bounding box center [735, 685] width 521 height 180
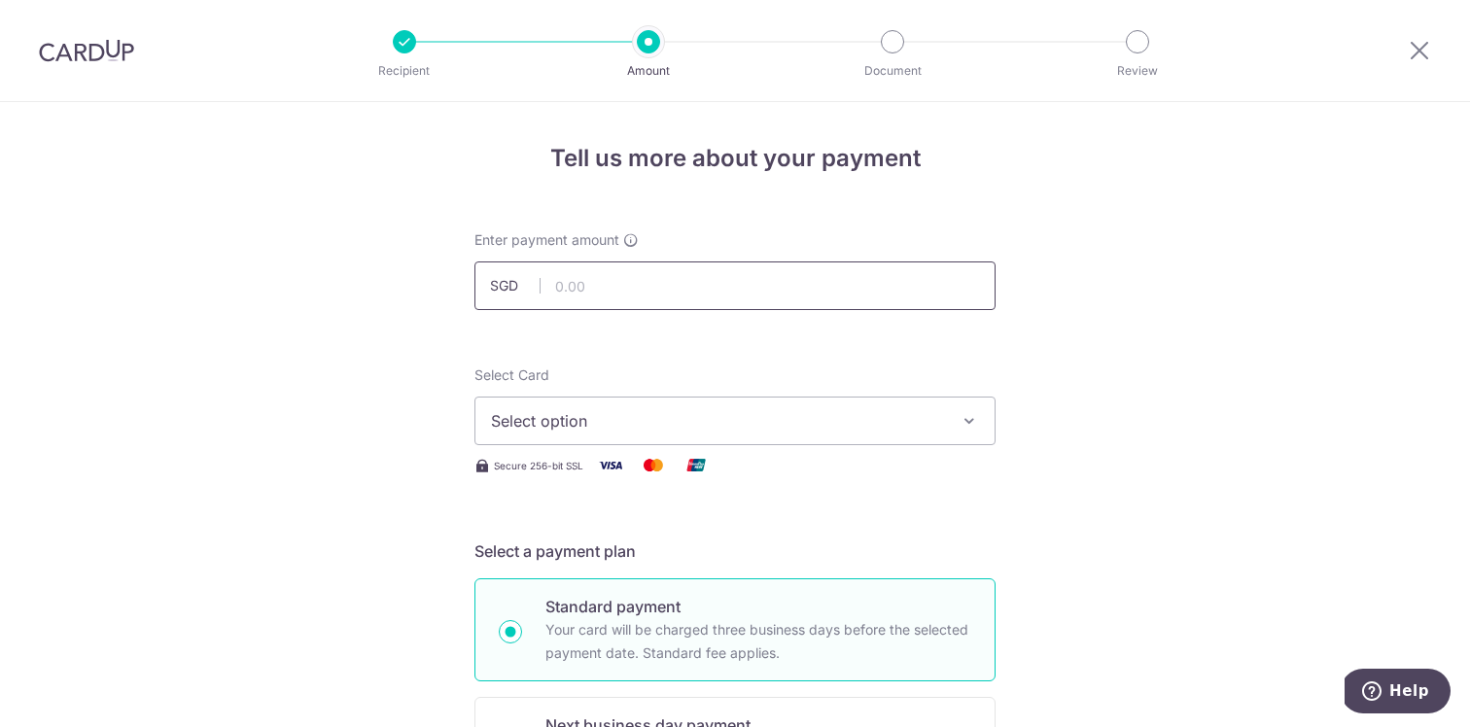
click at [721, 286] on input "text" at bounding box center [735, 286] width 521 height 49
type input "14,917.20"
click at [721, 438] on button "Select option" at bounding box center [735, 421] width 521 height 49
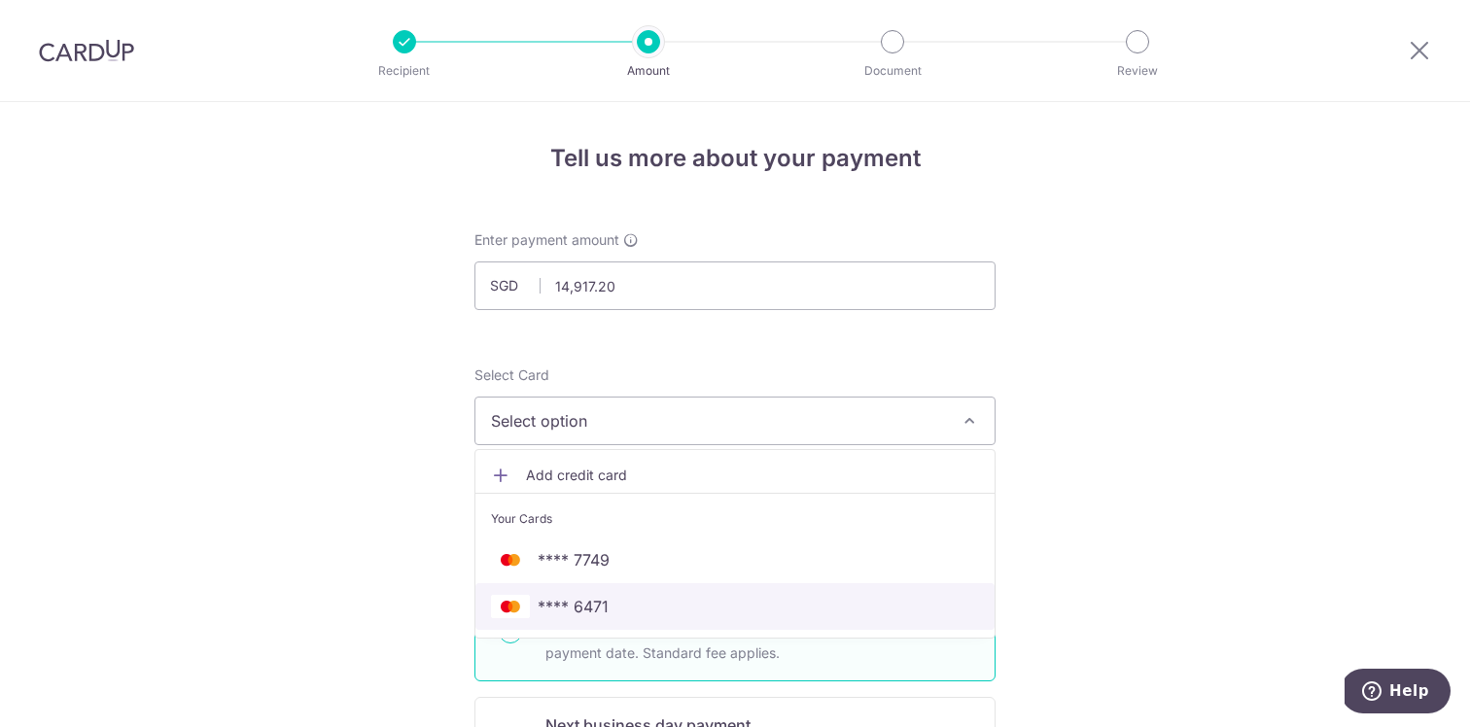
click at [655, 604] on span "**** 6471" at bounding box center [735, 606] width 488 height 23
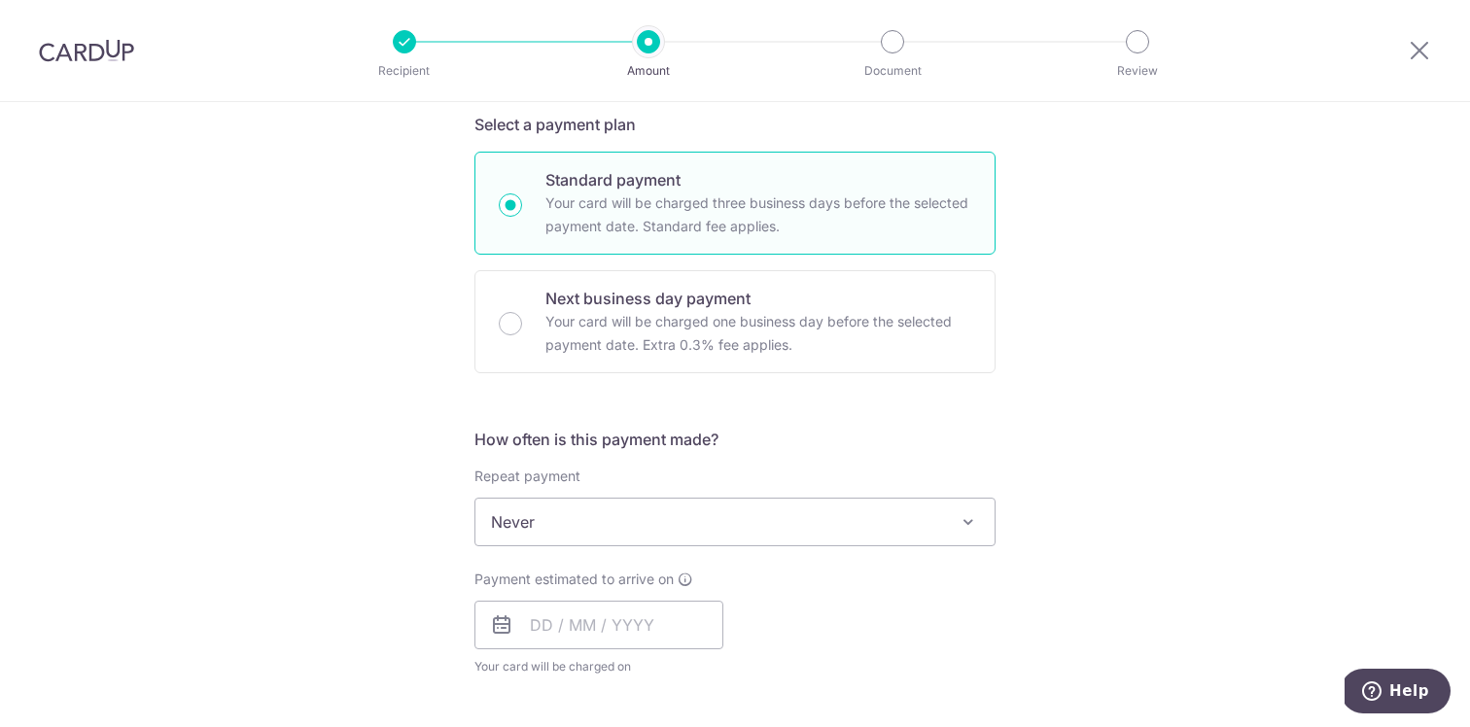
scroll to position [442, 0]
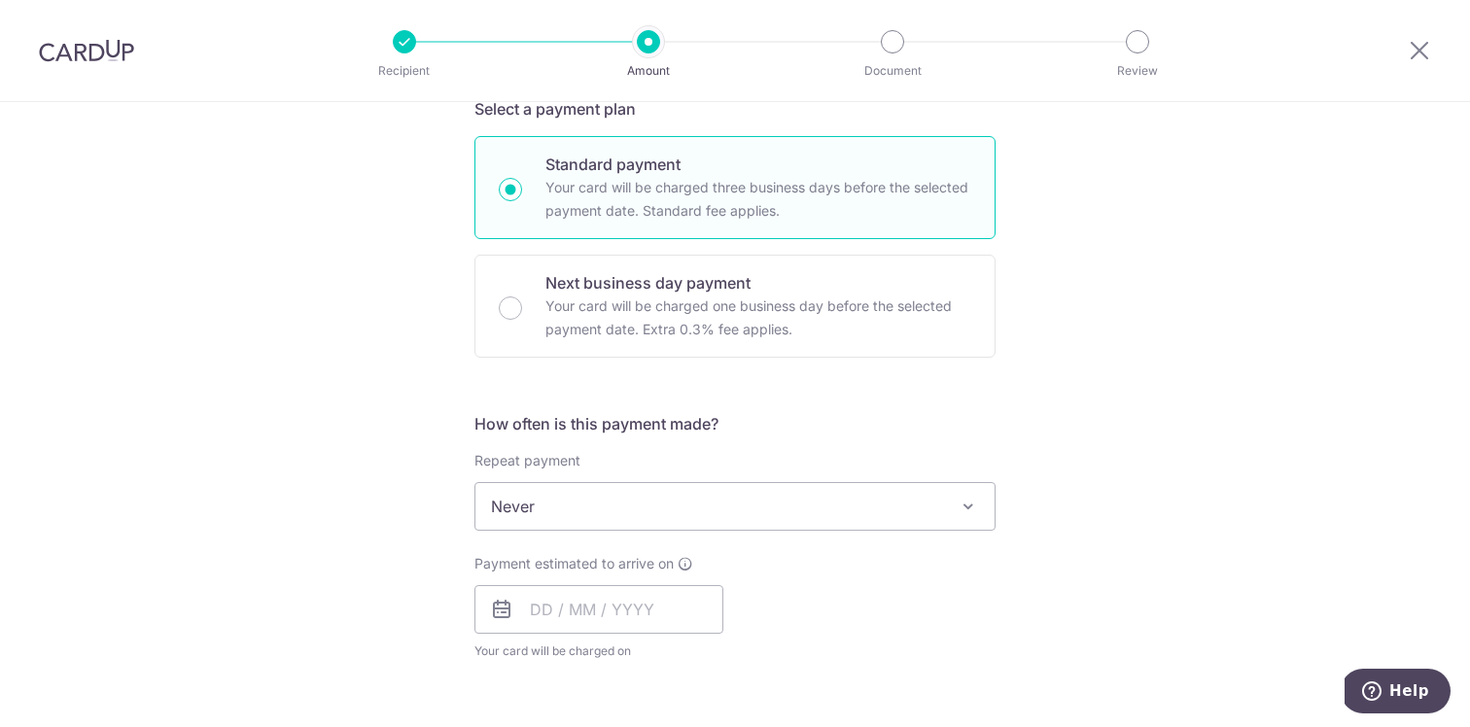
click at [627, 509] on span "Never" at bounding box center [735, 506] width 519 height 47
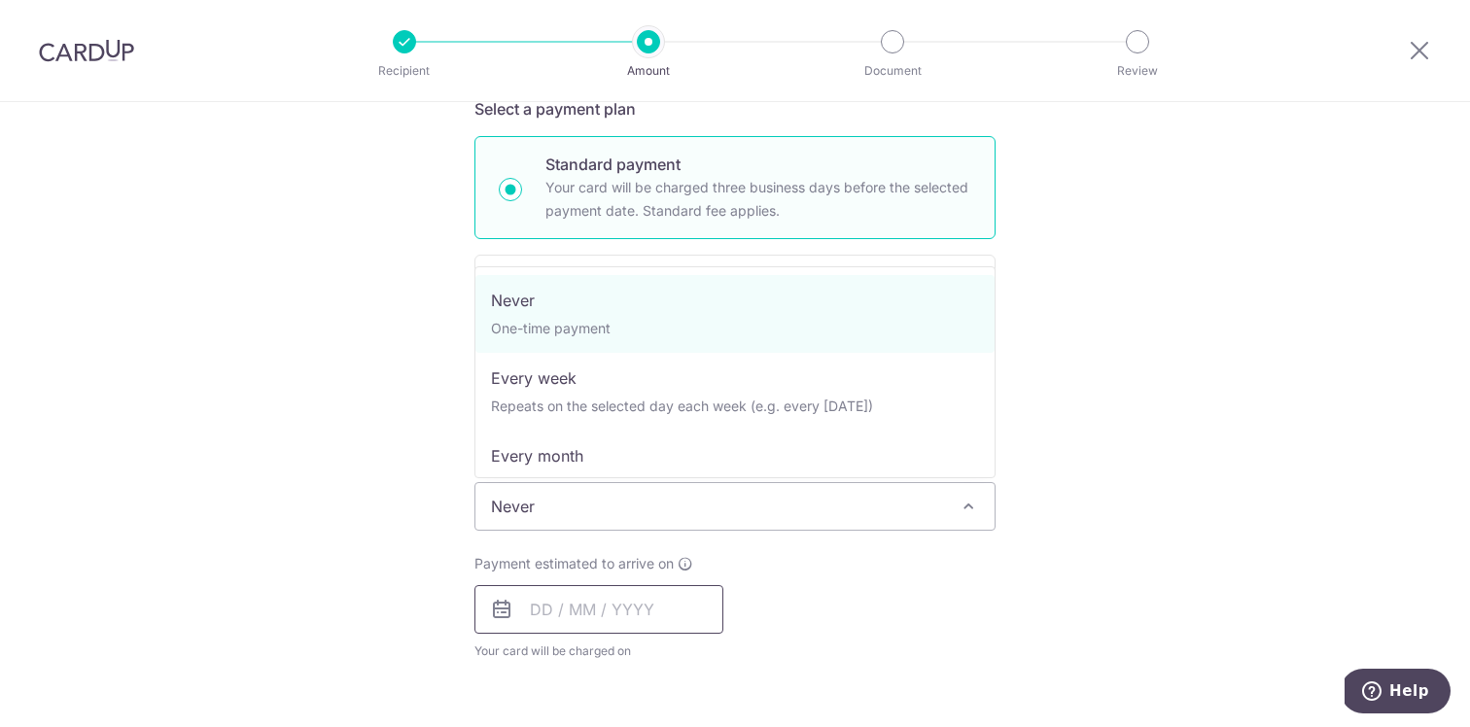
click at [616, 605] on input "text" at bounding box center [599, 609] width 249 height 49
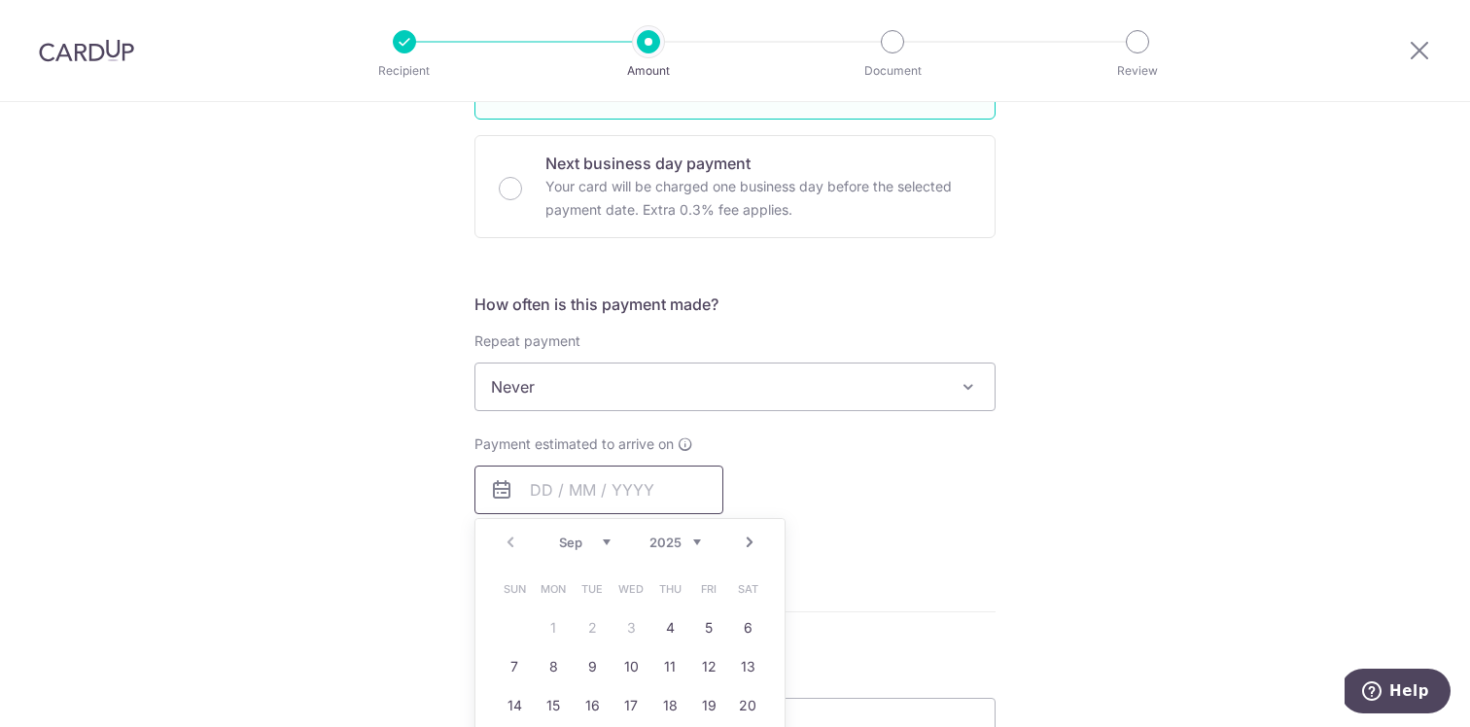
scroll to position [532, 0]
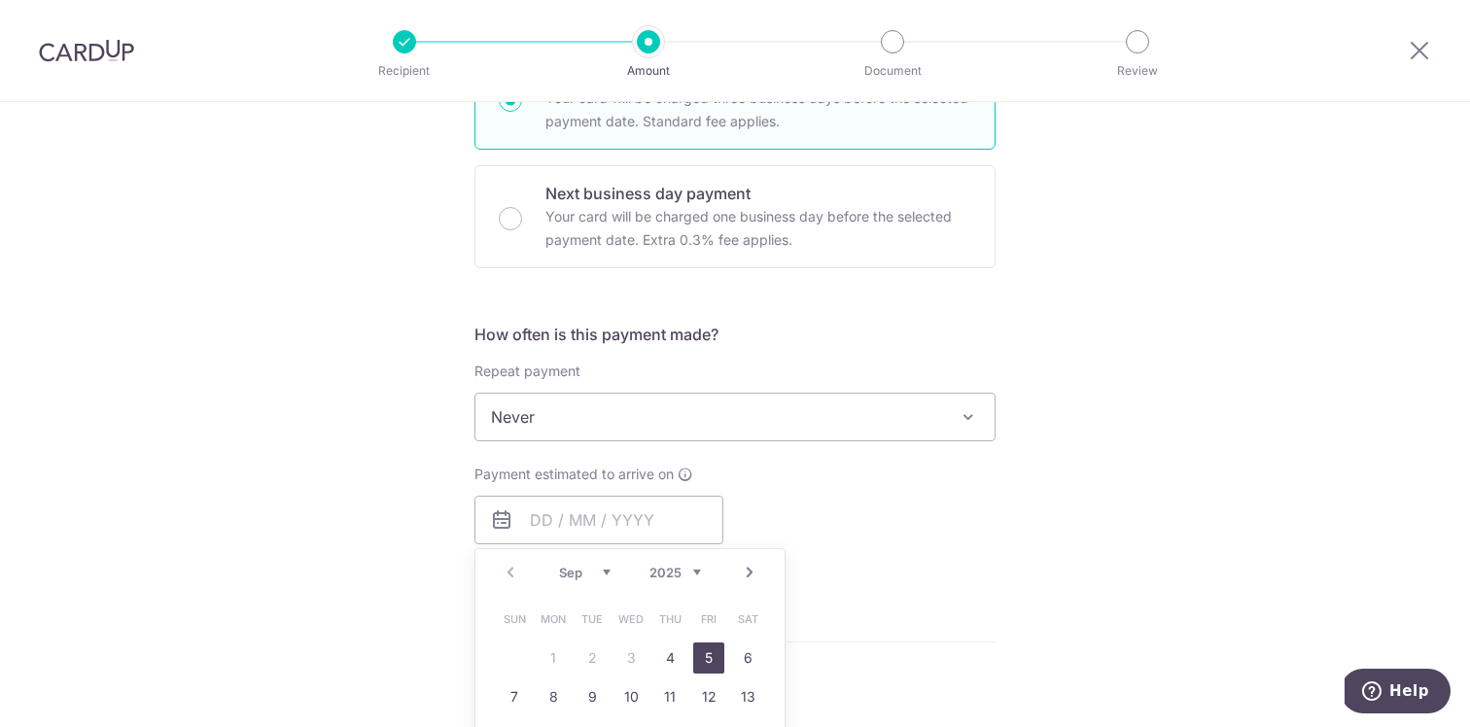
click at [714, 656] on link "5" at bounding box center [708, 658] width 31 height 31
type input "[DATE]"
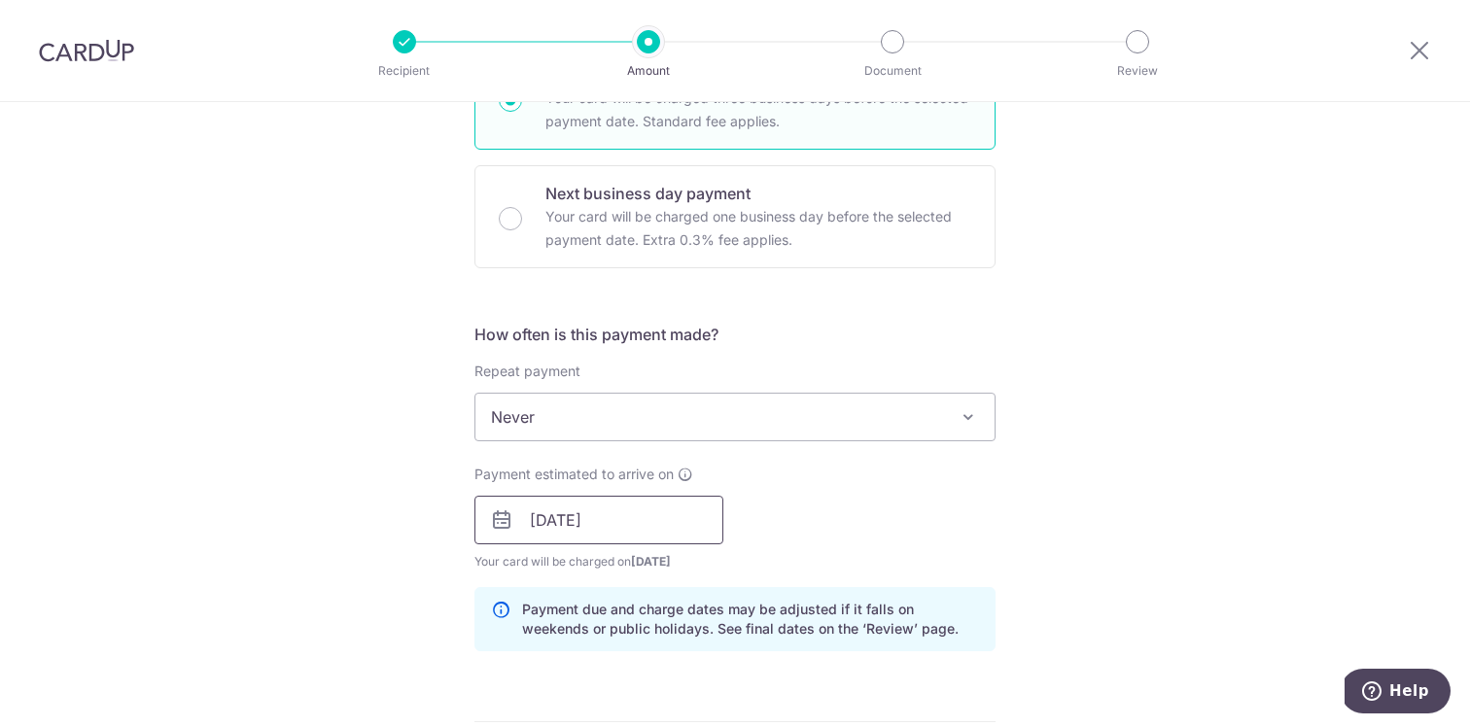
click at [656, 527] on input "[DATE]" at bounding box center [599, 520] width 249 height 49
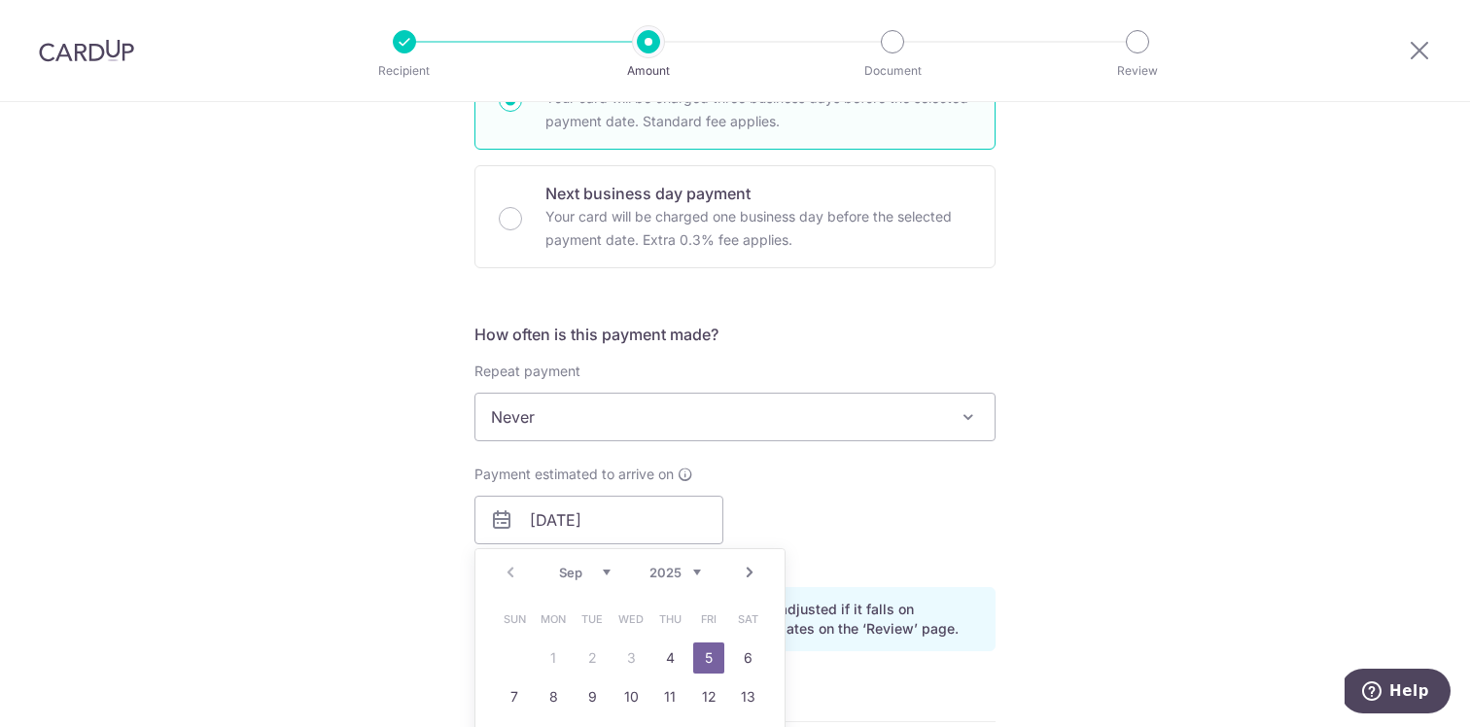
click at [739, 481] on div "Payment estimated to arrive on [DATE] Prev Next Sep Oct Nov [DATE] 2026 2027 20…" at bounding box center [735, 518] width 545 height 107
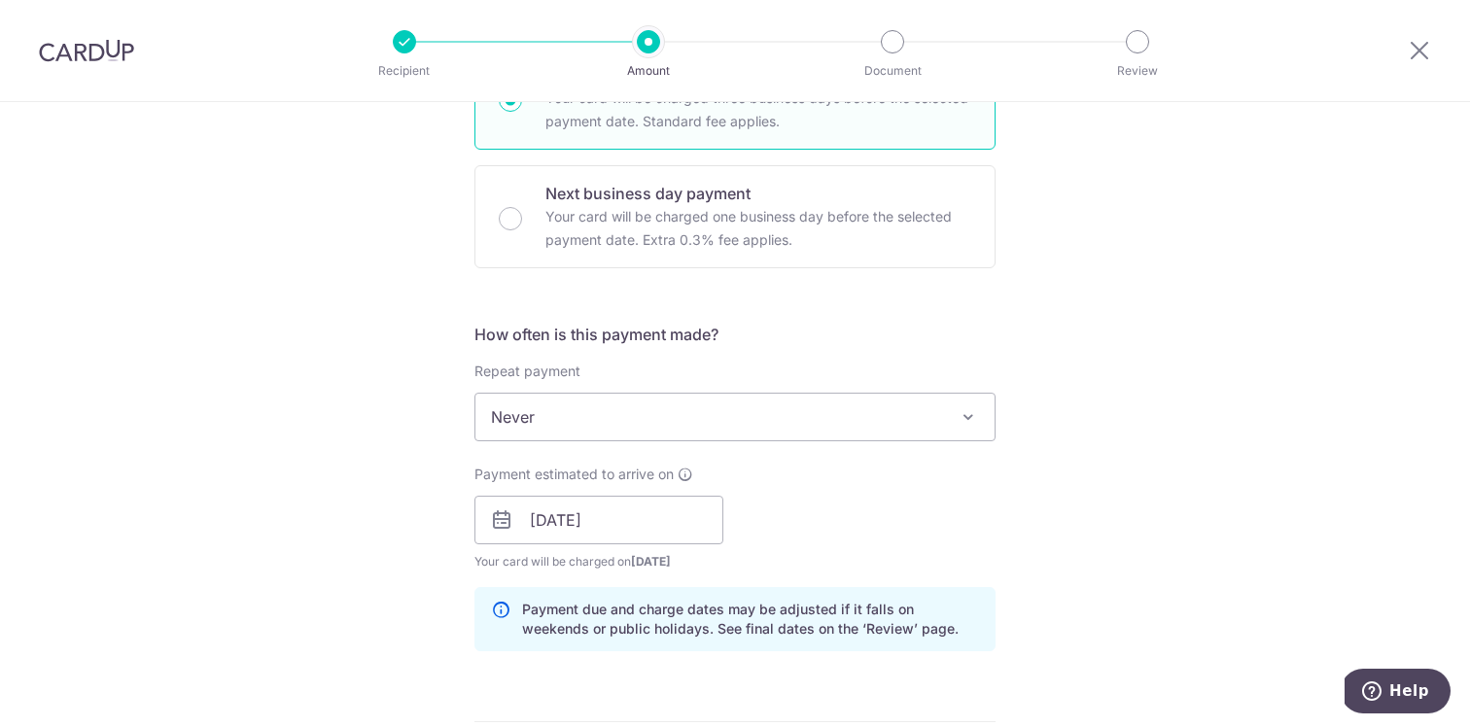
click at [710, 429] on span "Never" at bounding box center [735, 417] width 519 height 47
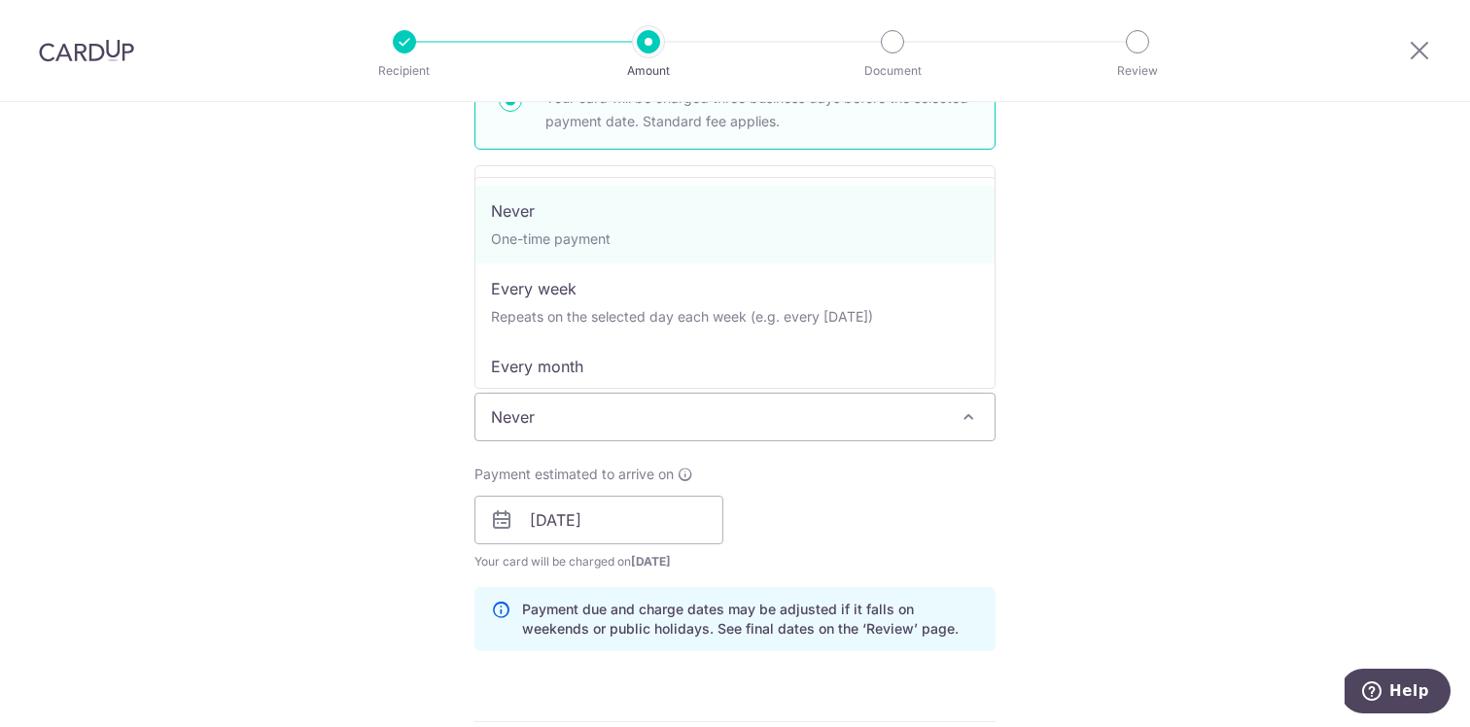
click at [703, 423] on span "Never" at bounding box center [735, 417] width 519 height 47
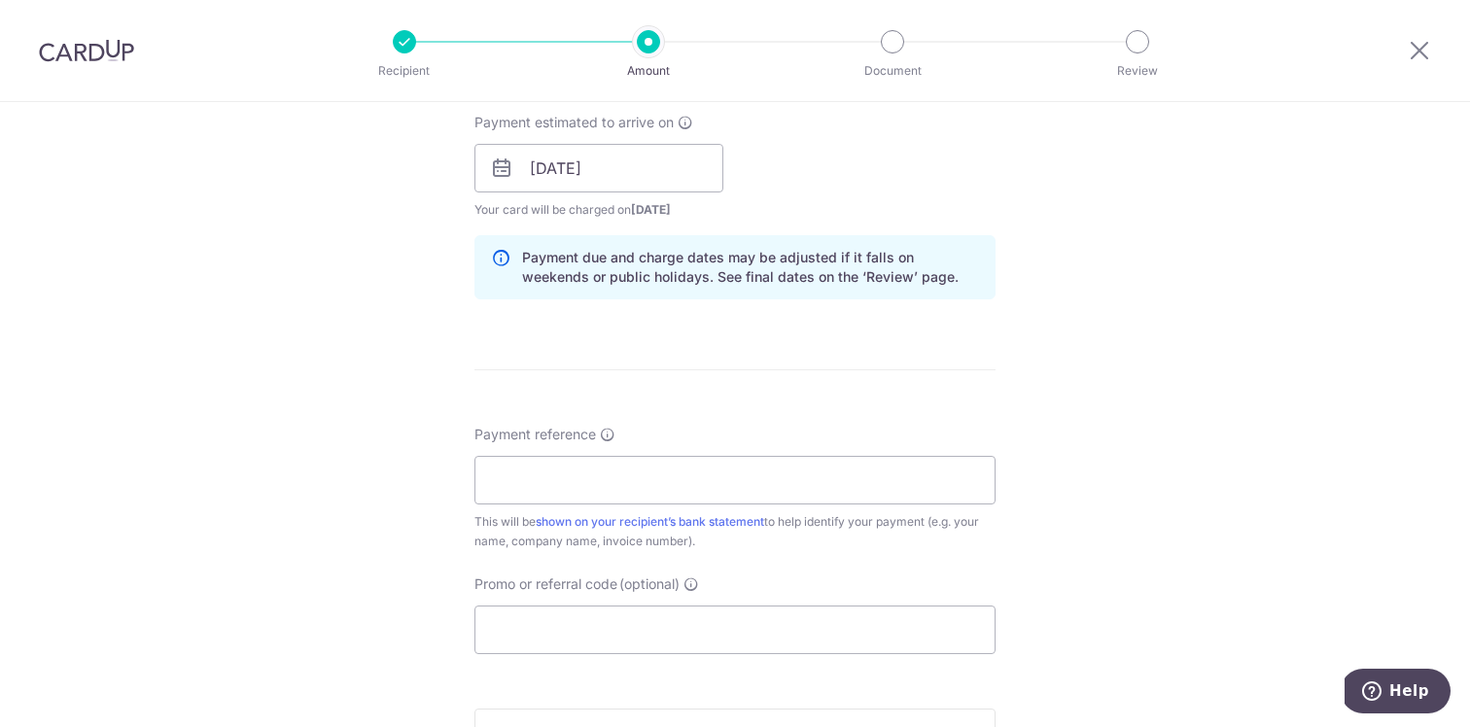
scroll to position [897, 0]
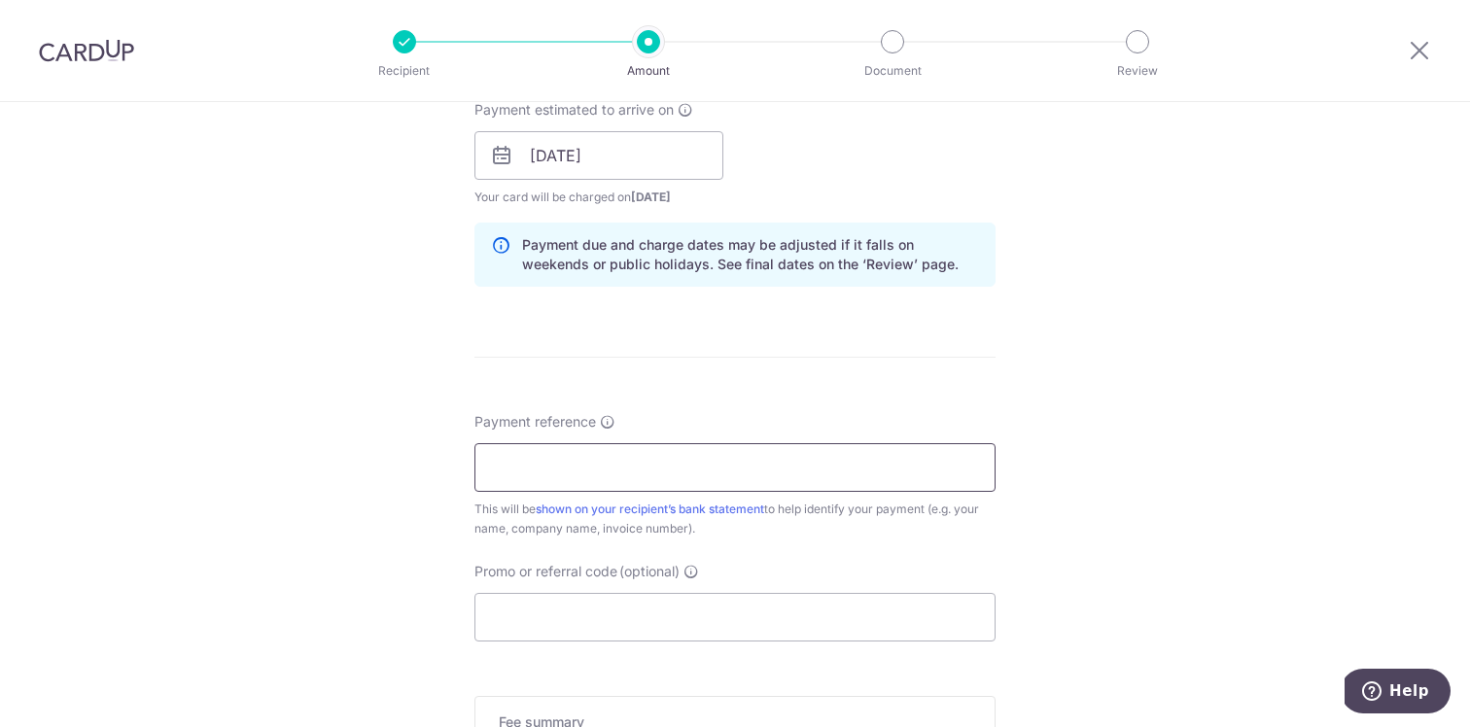
click at [670, 459] on input "Payment reference" at bounding box center [735, 467] width 521 height 49
type input "MG2024490594"
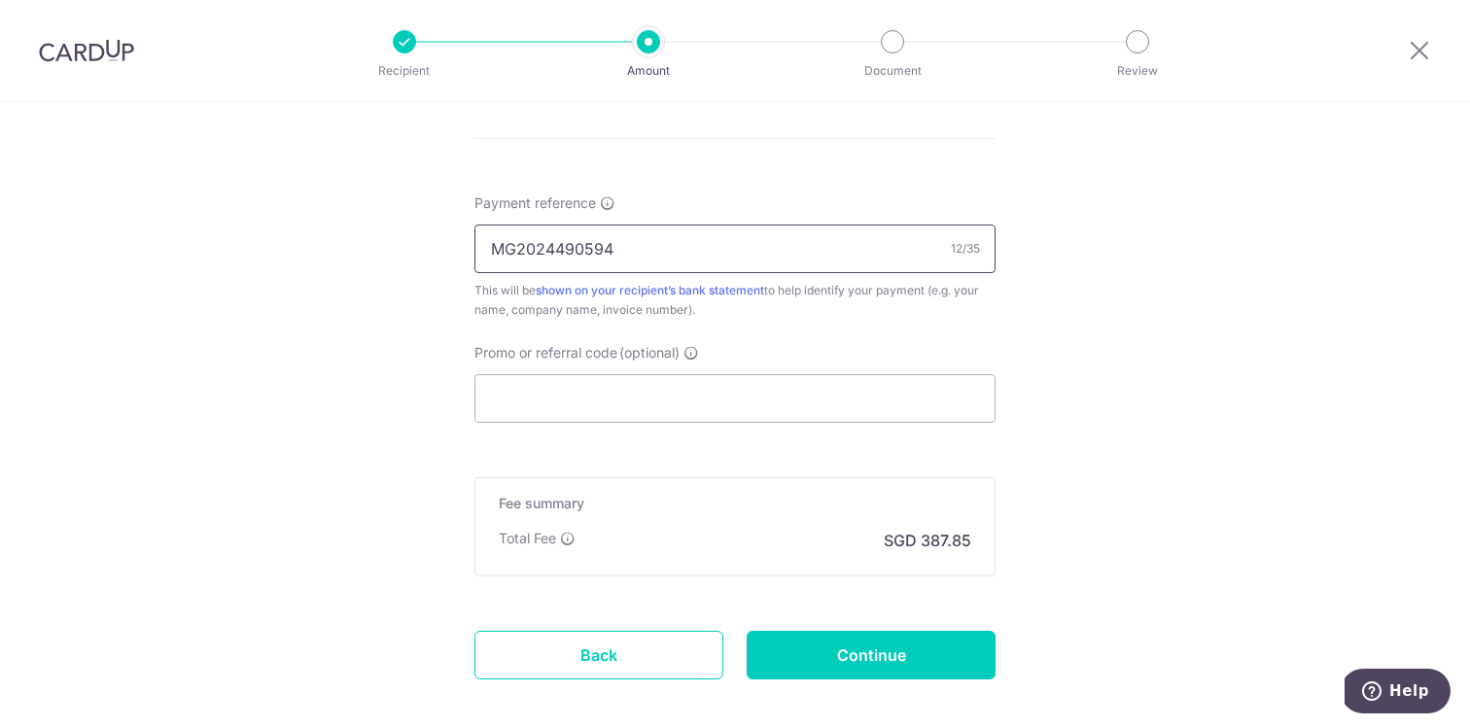
scroll to position [1214, 0]
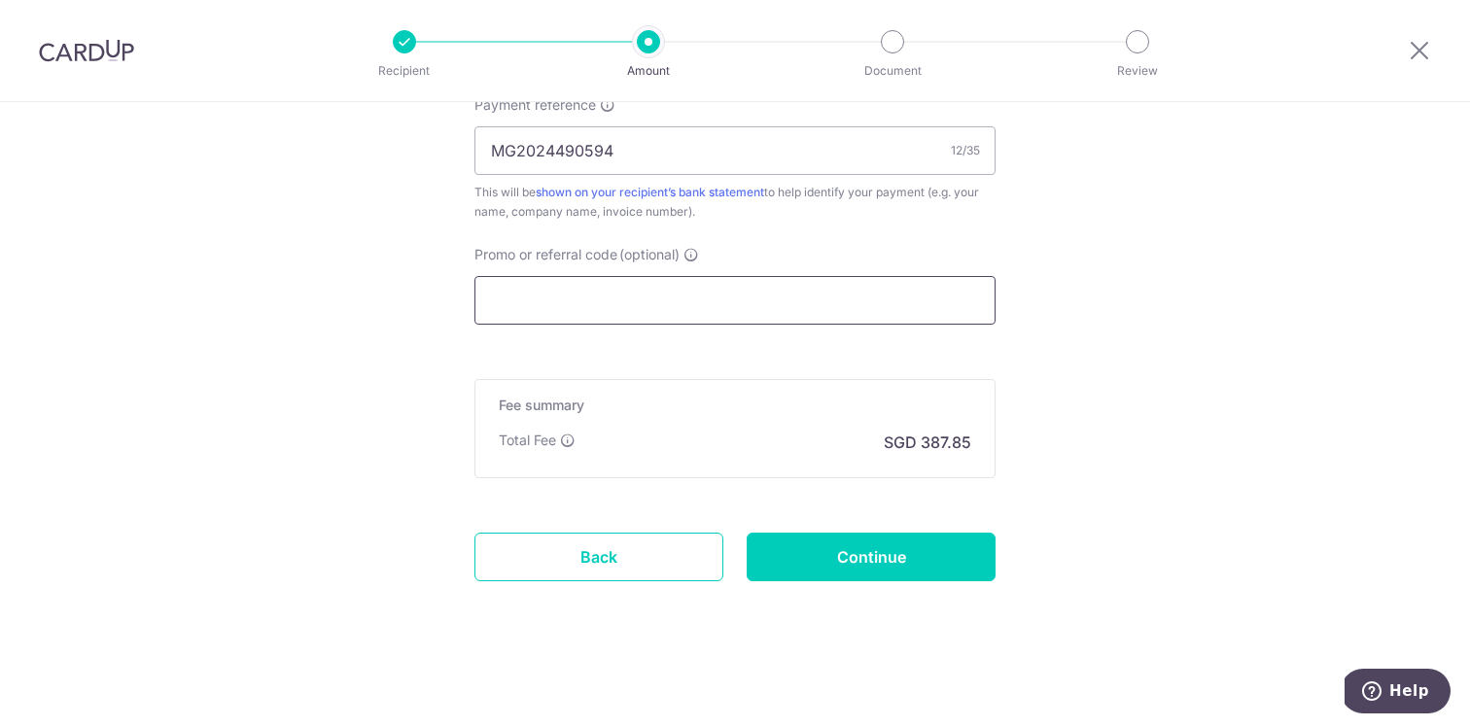
click at [616, 309] on input "Promo or referral code (optional)" at bounding box center [735, 300] width 521 height 49
paste input "OFF225"
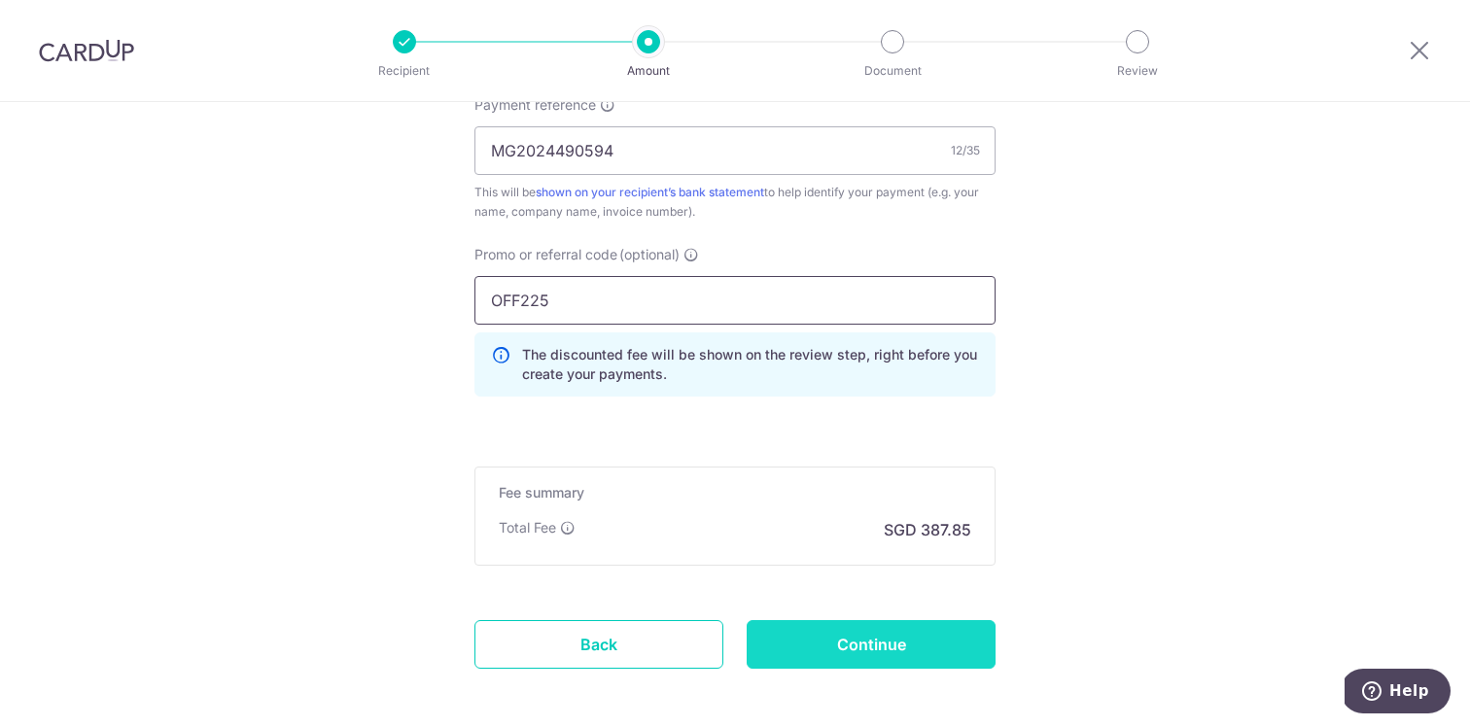
type input "OFF225"
click at [862, 639] on input "Continue" at bounding box center [871, 644] width 249 height 49
type input "Create Schedule"
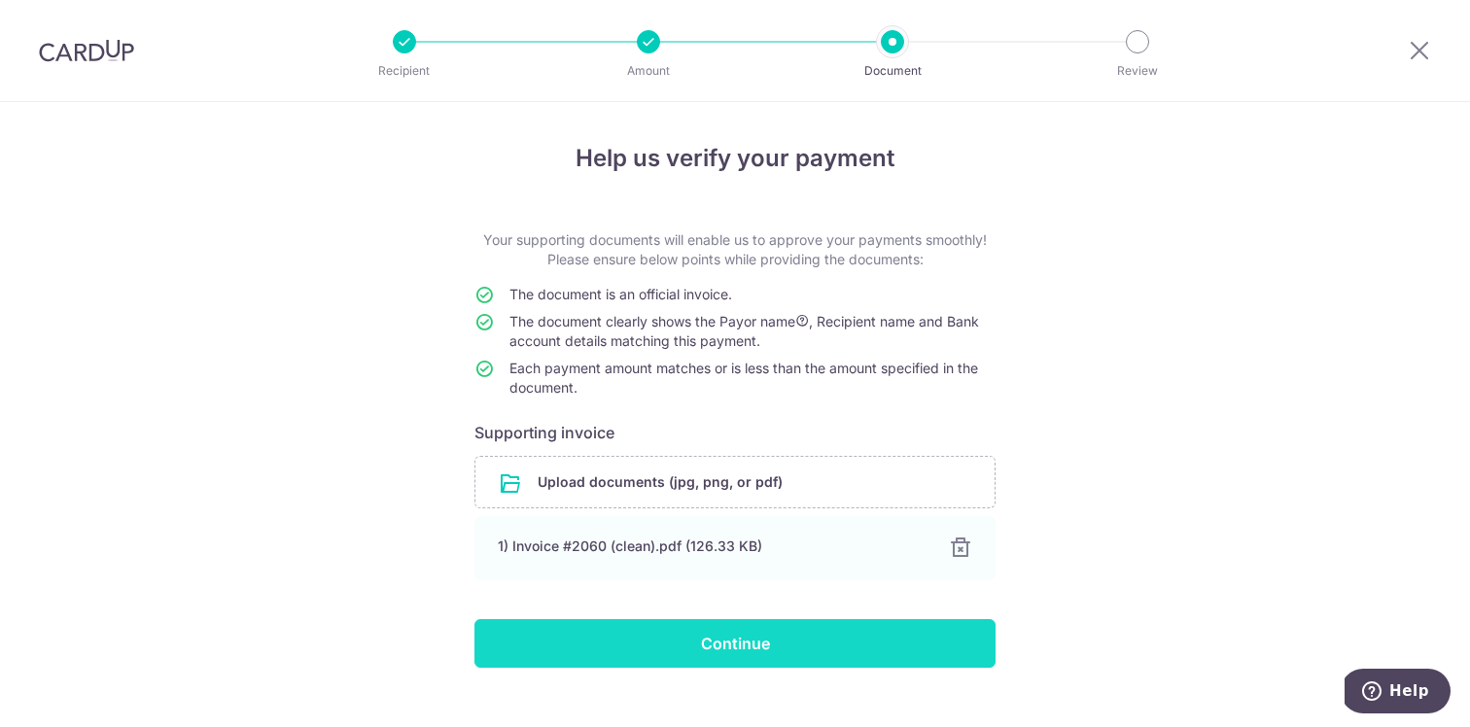
click at [782, 644] on input "Continue" at bounding box center [735, 643] width 521 height 49
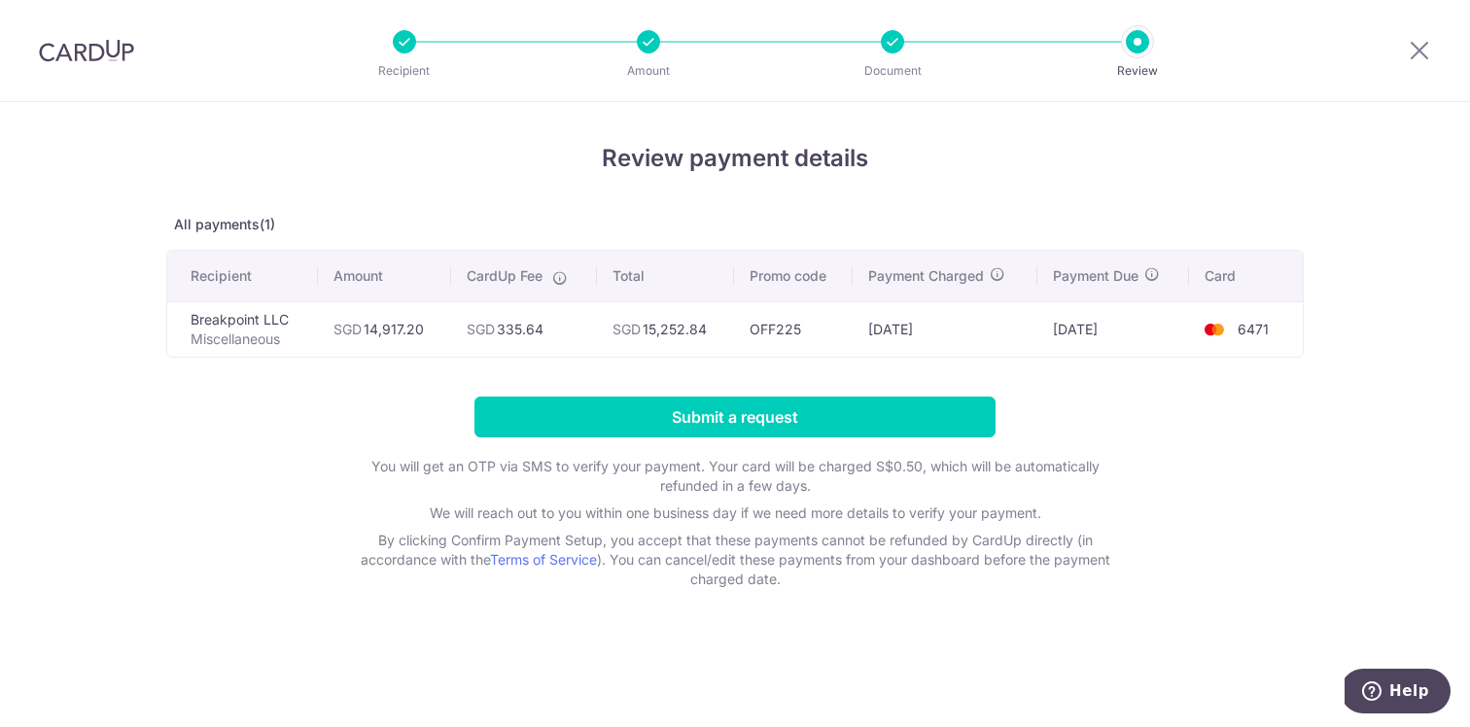
click at [832, 548] on p "By clicking Confirm Payment Setup, you accept that these payments cannot be ref…" at bounding box center [735, 560] width 778 height 58
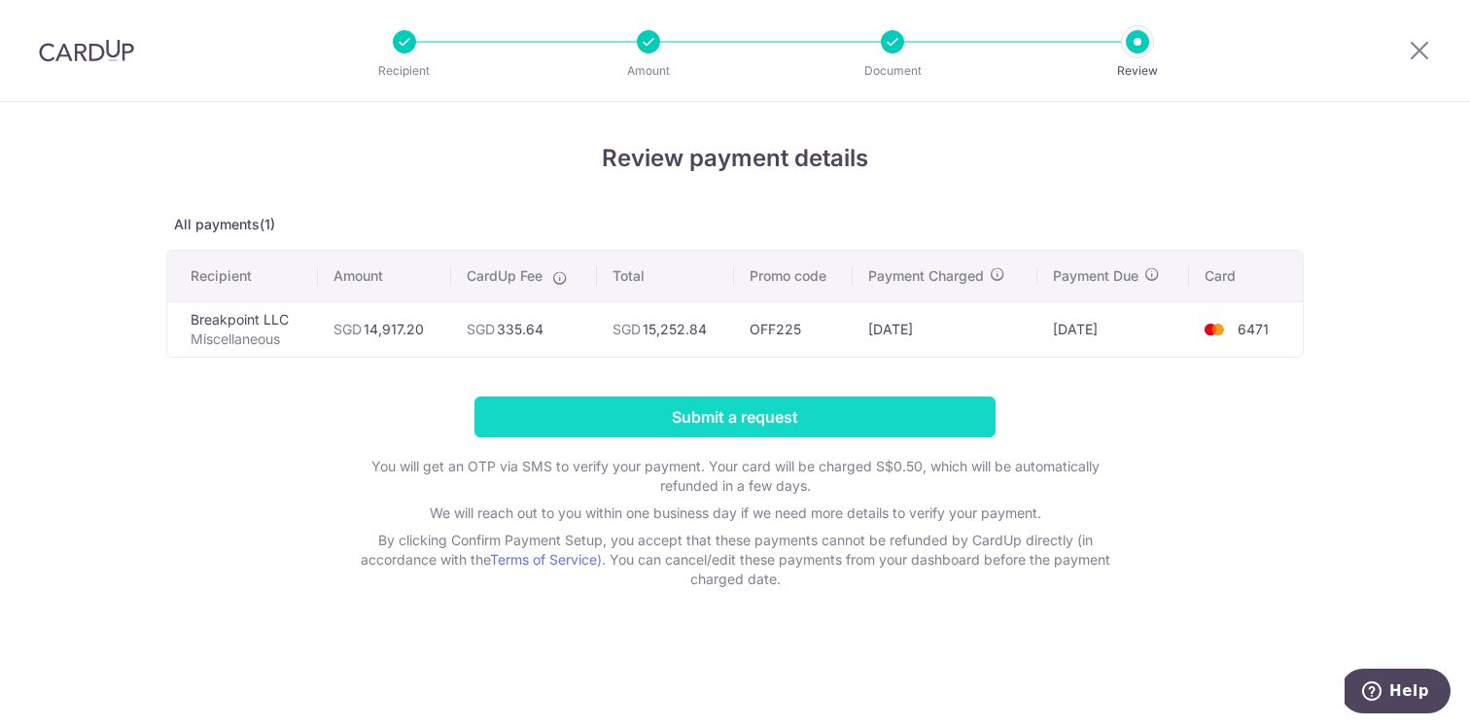
click at [725, 416] on input "Submit a request" at bounding box center [735, 417] width 521 height 41
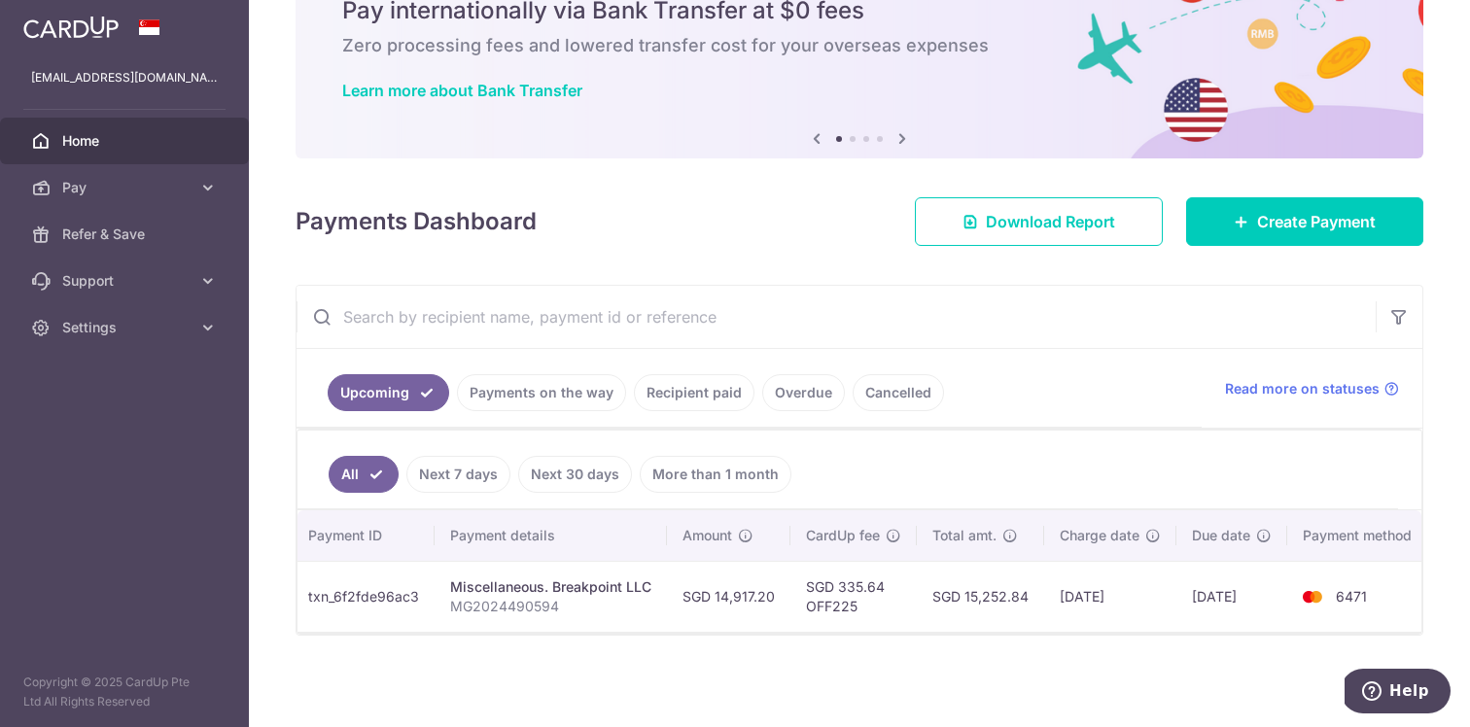
scroll to position [0, 168]
